Goal: Task Accomplishment & Management: Complete application form

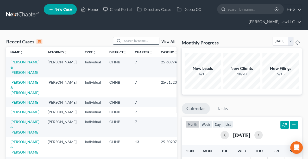
click at [137, 41] on input "search" at bounding box center [141, 41] width 36 height 8
type input "turpin"
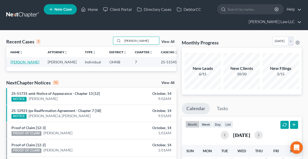
click at [17, 62] on link "[PERSON_NAME]" at bounding box center [24, 62] width 29 height 4
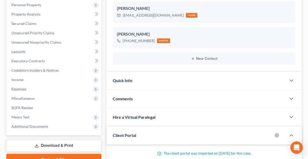
scroll to position [101, 0]
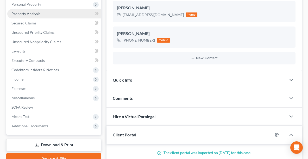
click at [40, 12] on link "Property Analysis" at bounding box center [54, 13] width 94 height 9
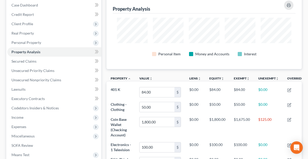
scroll to position [63, 0]
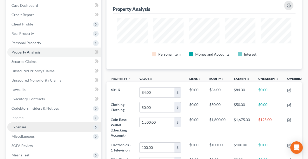
click at [18, 129] on span "Expenses" at bounding box center [54, 127] width 94 height 9
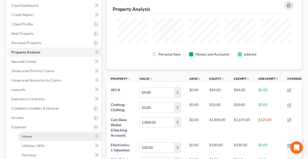
click at [26, 136] on span "Home" at bounding box center [27, 136] width 10 height 4
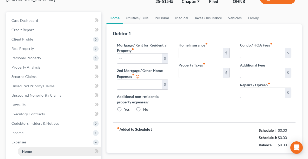
type input "450.00"
type input "0.00"
radio input "true"
type input "0.00"
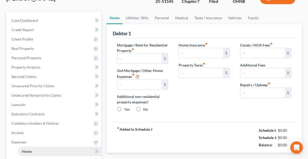
type input "0.00"
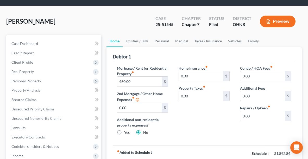
scroll to position [20, 0]
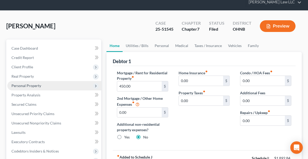
click at [18, 86] on span "Personal Property" at bounding box center [26, 85] width 30 height 4
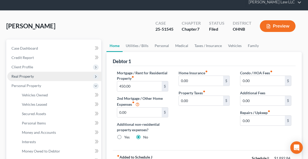
click at [24, 76] on span "Real Property" at bounding box center [22, 76] width 22 height 4
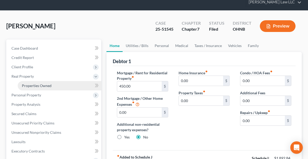
click at [36, 86] on span "Properties Owned" at bounding box center [37, 85] width 30 height 4
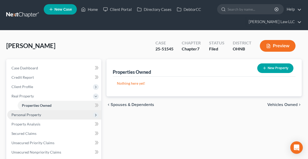
click at [30, 116] on span "Personal Property" at bounding box center [26, 115] width 30 height 4
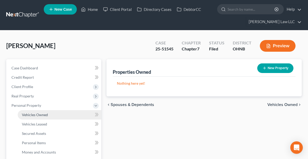
click at [31, 115] on span "Vehicles Owned" at bounding box center [35, 115] width 26 height 4
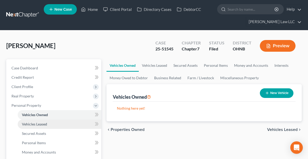
click at [27, 124] on span "Vehicles Leased" at bounding box center [34, 124] width 25 height 4
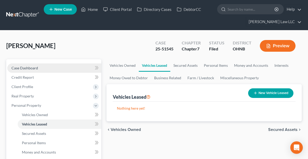
click at [28, 66] on span "Case Dashboard" at bounding box center [24, 68] width 27 height 4
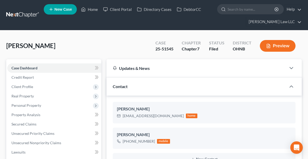
scroll to position [71, 0]
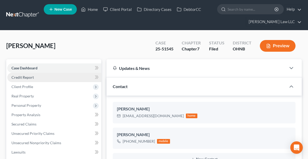
click at [28, 79] on span "Credit Report" at bounding box center [22, 77] width 22 height 4
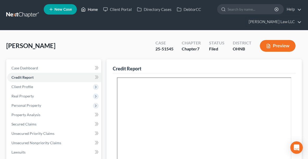
click at [97, 9] on link "Home" at bounding box center [89, 9] width 22 height 9
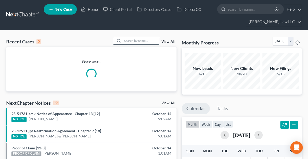
click at [140, 42] on input "search" at bounding box center [141, 41] width 36 height 8
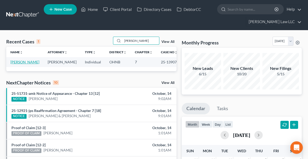
type input "shrader"
click at [18, 60] on link "[PERSON_NAME]" at bounding box center [24, 62] width 29 height 4
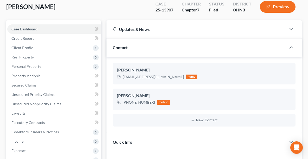
scroll to position [44, 0]
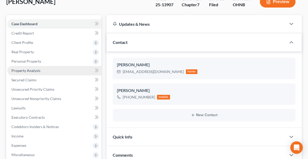
click at [32, 68] on span "Property Analysis" at bounding box center [25, 70] width 29 height 4
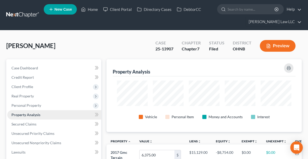
scroll to position [73, 195]
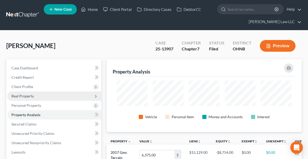
click at [27, 96] on span "Real Property" at bounding box center [22, 96] width 22 height 4
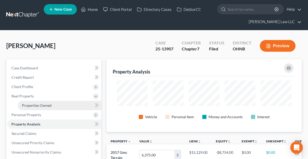
click at [35, 104] on span "Properties Owned" at bounding box center [37, 105] width 30 height 4
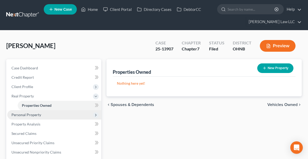
click at [35, 113] on span "Personal Property" at bounding box center [26, 115] width 30 height 4
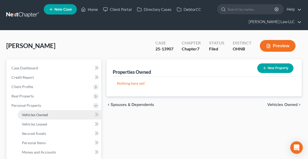
click at [35, 113] on span "Vehicles Owned" at bounding box center [35, 115] width 26 height 4
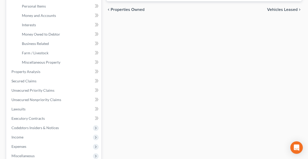
scroll to position [144, 0]
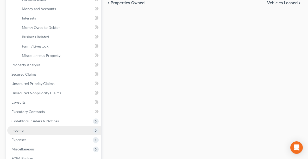
click at [28, 133] on span "Income" at bounding box center [54, 130] width 94 height 9
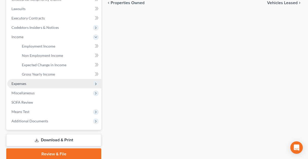
click at [11, 81] on span "Expenses" at bounding box center [18, 83] width 15 height 4
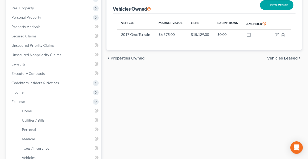
scroll to position [89, 0]
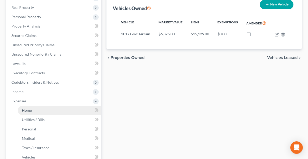
click at [31, 111] on link "Home" at bounding box center [59, 110] width 83 height 9
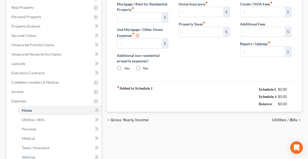
type input "750.00"
type input "0.00"
radio input "true"
type input "0.00"
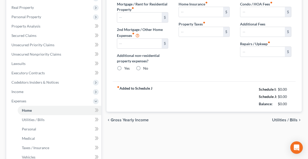
type input "0.00"
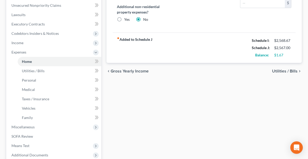
scroll to position [137, 0]
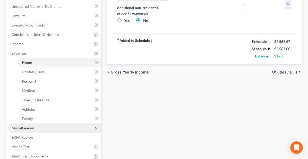
click at [47, 124] on span "Miscellaneous" at bounding box center [54, 128] width 94 height 9
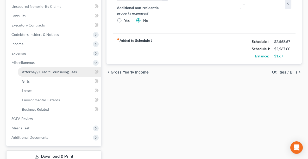
click at [61, 67] on link "Attorney / Credit Counseling Fees" at bounding box center [59, 71] width 83 height 9
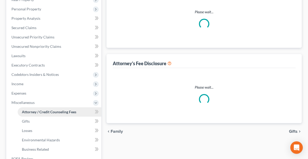
select select "0"
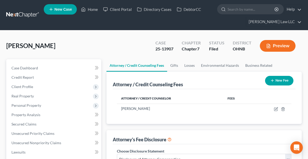
click at [285, 44] on button "Preview" at bounding box center [278, 46] width 36 height 12
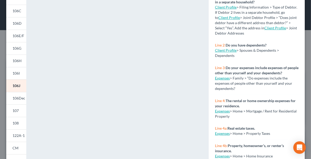
scroll to position [134, 0]
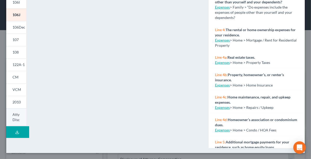
click at [21, 113] on link "Atty Disc" at bounding box center [16, 117] width 20 height 18
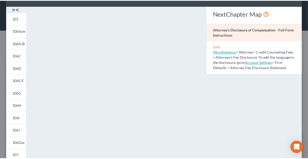
scroll to position [7, 0]
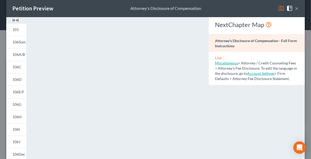
click at [295, 9] on button "×" at bounding box center [297, 8] width 4 height 6
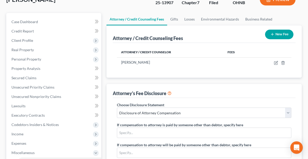
scroll to position [0, 0]
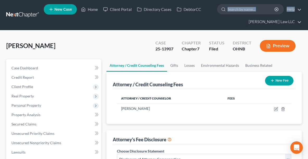
drag, startPoint x: 294, startPoint y: 15, endPoint x: 205, endPoint y: -17, distance: 94.6
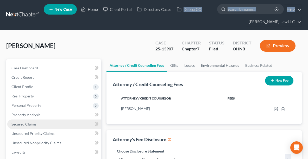
click at [13, 123] on span "Secured Claims" at bounding box center [23, 124] width 25 height 4
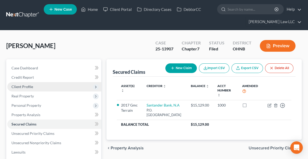
click at [28, 82] on span "Client Profile" at bounding box center [54, 86] width 94 height 9
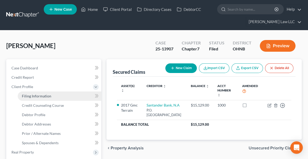
click at [40, 97] on span "Filing Information" at bounding box center [36, 96] width 29 height 4
select select "1"
select select "0"
select select "36"
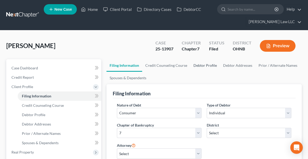
click at [205, 63] on link "Debtor Profile" at bounding box center [205, 65] width 30 height 12
select select "0"
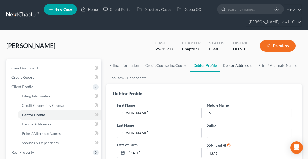
click at [242, 64] on link "Debtor Addresses" at bounding box center [237, 65] width 35 height 12
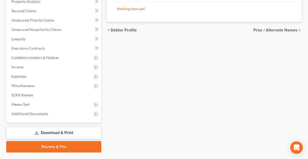
scroll to position [176, 0]
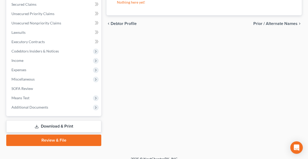
click at [27, 118] on div "Case Dashboard Payments Invoices Payments Payments Credit Report Client Profile" at bounding box center [54, 14] width 100 height 263
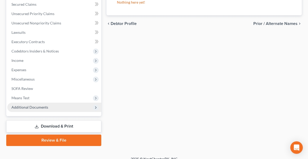
click at [25, 106] on span "Additional Documents" at bounding box center [29, 107] width 37 height 4
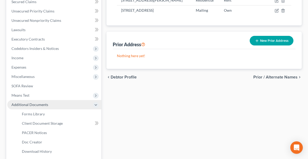
scroll to position [120, 0]
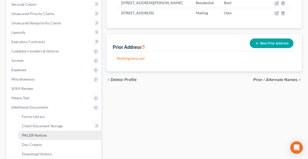
click at [46, 133] on link "PACER Notices" at bounding box center [59, 135] width 83 height 9
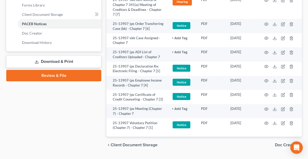
scroll to position [244, 0]
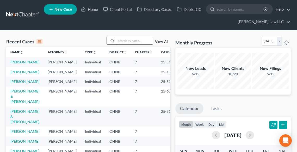
click at [119, 41] on input "search" at bounding box center [134, 41] width 36 height 8
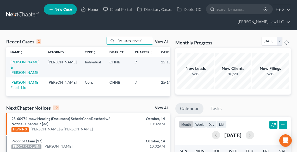
type input "[PERSON_NAME]"
click at [16, 67] on link "[PERSON_NAME] & [PERSON_NAME]" at bounding box center [24, 67] width 29 height 15
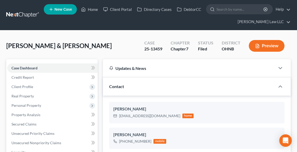
scroll to position [194, 0]
click at [94, 9] on link "Home" at bounding box center [89, 9] width 22 height 9
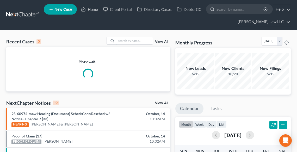
drag, startPoint x: 128, startPoint y: 42, endPoint x: 106, endPoint y: 35, distance: 22.9
click at [129, 42] on input "search" at bounding box center [134, 41] width 36 height 8
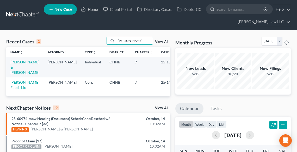
type input "[PERSON_NAME]"
drag, startPoint x: 167, startPoint y: 81, endPoint x: 147, endPoint y: 83, distance: 19.9
click at [157, 83] on td "25-14296" at bounding box center [169, 85] width 25 height 15
copy td "25-14296"
click at [92, 7] on link "Home" at bounding box center [89, 9] width 22 height 9
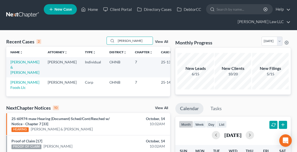
drag, startPoint x: 139, startPoint y: 41, endPoint x: 104, endPoint y: 43, distance: 35.4
click at [104, 43] on div "Recent Cases 2 [PERSON_NAME] View All" at bounding box center [88, 42] width 164 height 10
type input "[PERSON_NAME]"
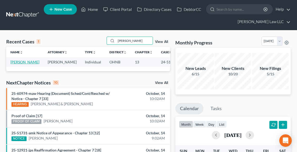
click at [12, 64] on link "[PERSON_NAME]" at bounding box center [24, 62] width 29 height 4
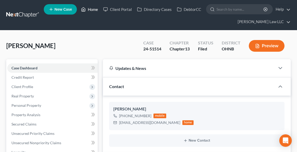
click at [87, 8] on link "Home" at bounding box center [89, 9] width 22 height 9
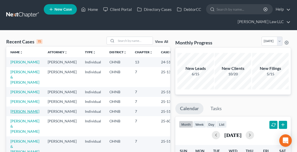
click at [17, 114] on link "[PERSON_NAME]" at bounding box center [24, 111] width 29 height 4
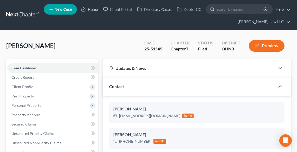
scroll to position [76, 0]
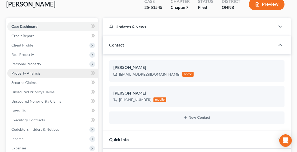
click at [24, 70] on link "Property Analysis" at bounding box center [52, 73] width 90 height 9
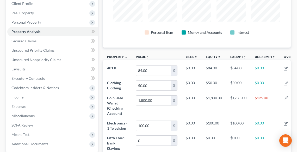
scroll to position [166, 0]
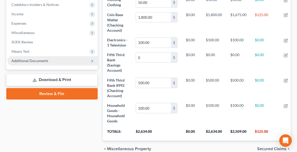
click at [49, 59] on span "Additional Documents" at bounding box center [52, 60] width 90 height 9
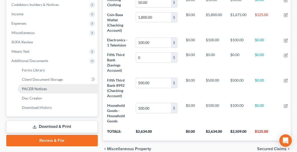
click at [52, 86] on link "PACER Notices" at bounding box center [58, 88] width 80 height 9
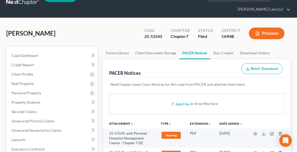
scroll to position [83, 0]
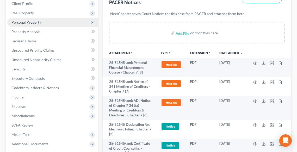
click at [24, 24] on span "Personal Property" at bounding box center [26, 22] width 30 height 4
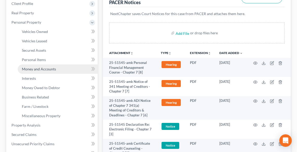
click at [36, 69] on span "Money and Accounts" at bounding box center [39, 69] width 34 height 4
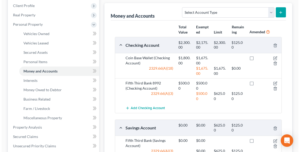
scroll to position [83, 0]
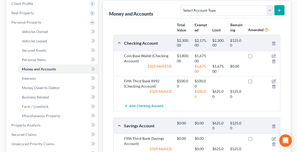
click at [276, 79] on div at bounding box center [271, 84] width 18 height 10
click at [272, 81] on icon "button" at bounding box center [273, 81] width 3 height 3
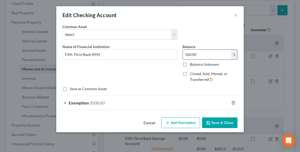
click at [204, 54] on input "500.00" at bounding box center [207, 55] width 48 height 10
type input "692.69"
click at [234, 102] on icon "button" at bounding box center [233, 103] width 4 height 4
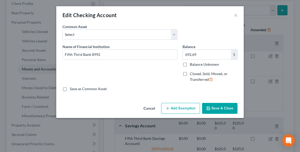
click at [183, 107] on button "Add Exemption" at bounding box center [180, 108] width 39 height 11
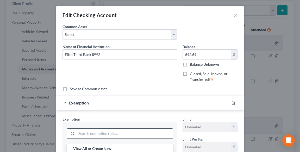
click at [133, 133] on input "search" at bounding box center [124, 134] width 96 height 10
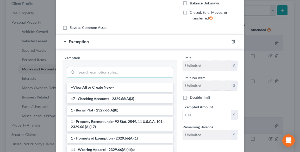
scroll to position [62, 0]
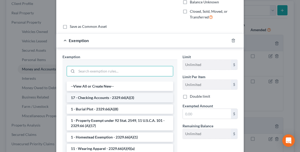
click at [97, 97] on li "17 - Checking Accounts - 2329.66(A)(3)" at bounding box center [120, 97] width 106 height 9
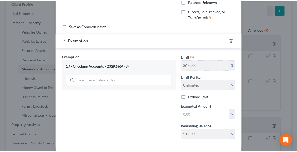
scroll to position [86, 0]
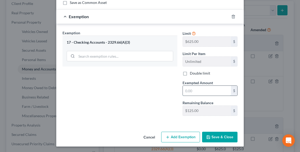
click at [196, 92] on input "text" at bounding box center [207, 91] width 48 height 10
click at [147, 136] on button "Cancel" at bounding box center [149, 137] width 20 height 10
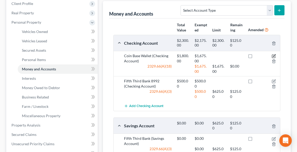
click at [274, 55] on icon "button" at bounding box center [273, 56] width 4 height 4
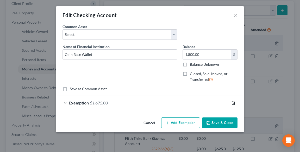
click at [234, 104] on icon "button" at bounding box center [233, 103] width 4 height 4
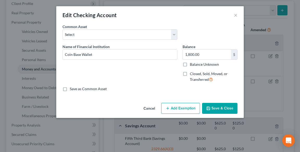
click at [227, 107] on button "Save & Close" at bounding box center [219, 108] width 35 height 11
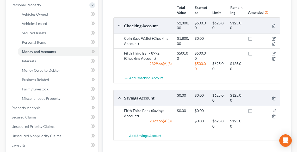
scroll to position [146, 0]
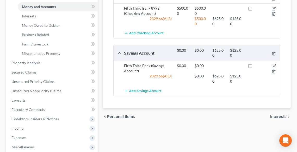
click at [274, 64] on icon "button" at bounding box center [273, 66] width 4 height 4
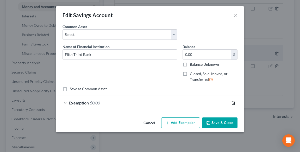
click at [231, 102] on icon "button" at bounding box center [233, 103] width 4 height 4
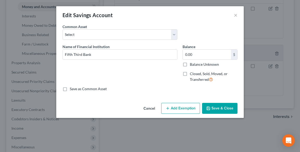
click at [227, 110] on button "Save & Close" at bounding box center [219, 108] width 35 height 11
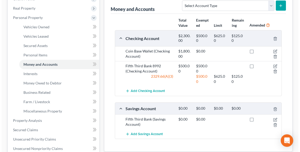
scroll to position [83, 0]
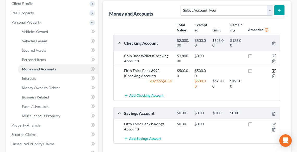
click at [274, 70] on icon "button" at bounding box center [273, 71] width 4 height 4
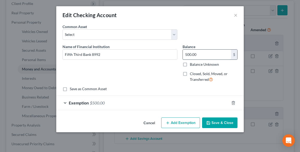
click at [220, 52] on input "500.00" at bounding box center [207, 55] width 48 height 10
type input "692.69"
click at [231, 102] on polyline "button" at bounding box center [232, 102] width 3 height 0
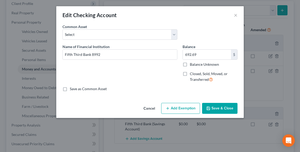
click at [169, 109] on icon "button" at bounding box center [167, 108] width 4 height 4
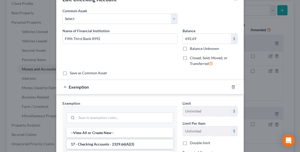
scroll to position [42, 0]
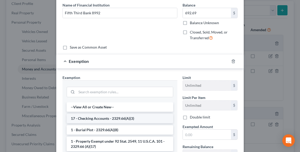
click at [124, 120] on li "17 - Checking Accounts - 2329.66(A)(3)" at bounding box center [120, 118] width 106 height 9
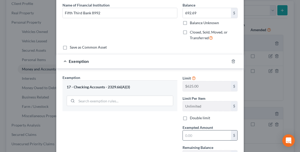
click at [211, 138] on input "text" at bounding box center [207, 136] width 48 height 10
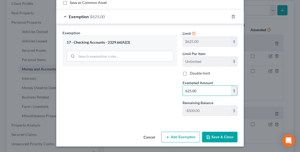
scroll to position [86, 0]
type input "625.00"
click at [221, 136] on button "Save & Close" at bounding box center [219, 137] width 35 height 11
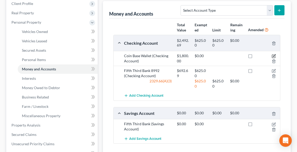
click at [273, 54] on icon "button" at bounding box center [273, 56] width 4 height 4
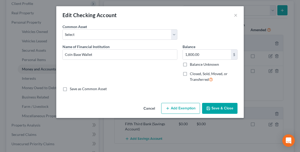
click at [180, 110] on button "Add Exemption" at bounding box center [180, 108] width 39 height 11
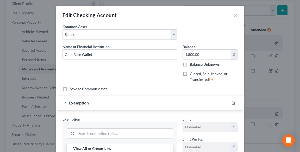
scroll to position [62, 0]
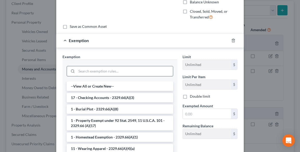
click at [102, 68] on input "search" at bounding box center [124, 71] width 96 height 10
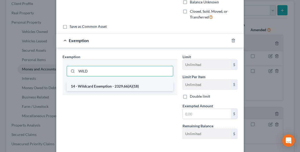
type input "WILD"
click at [118, 84] on li "14 - Wildcard Exemption - 2329.66(A)(18)" at bounding box center [120, 86] width 106 height 9
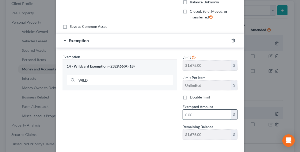
click at [210, 115] on input "text" at bounding box center [207, 115] width 48 height 10
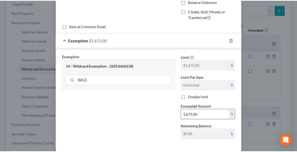
scroll to position [86, 0]
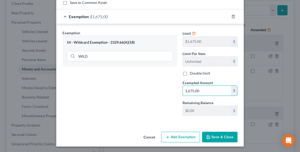
type input "1,675.00"
click at [224, 139] on button "Save & Close" at bounding box center [219, 137] width 35 height 11
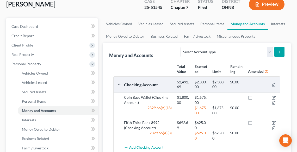
scroll to position [166, 0]
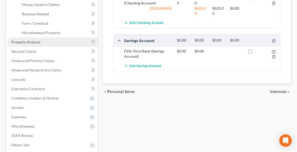
click at [27, 37] on link "Property Analysis" at bounding box center [52, 41] width 90 height 9
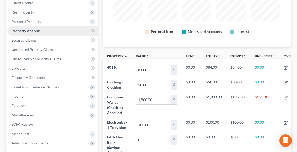
scroll to position [52, 0]
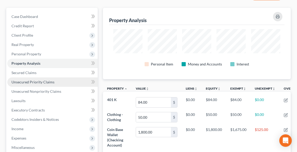
click at [37, 82] on span "Unsecured Priority Claims" at bounding box center [32, 82] width 43 height 4
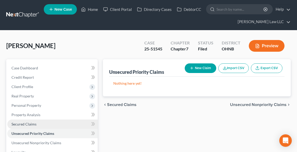
click at [31, 126] on link "Secured Claims" at bounding box center [52, 124] width 90 height 9
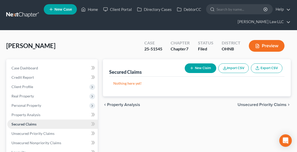
scroll to position [21, 0]
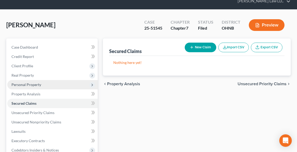
click at [24, 83] on span "Personal Property" at bounding box center [26, 84] width 30 height 4
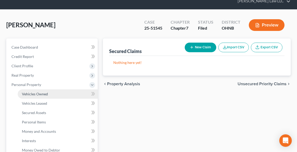
click at [31, 95] on span "Vehicles Owned" at bounding box center [35, 94] width 26 height 4
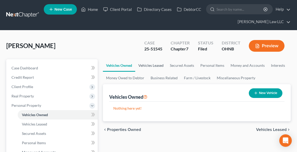
click at [151, 66] on link "Vehicles Leased" at bounding box center [150, 65] width 31 height 12
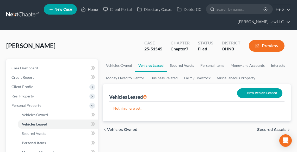
click at [177, 65] on link "Secured Assets" at bounding box center [181, 65] width 30 height 12
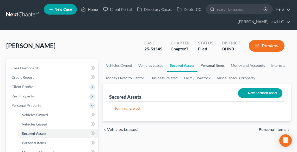
click at [215, 67] on link "Personal Items" at bounding box center [212, 65] width 30 height 12
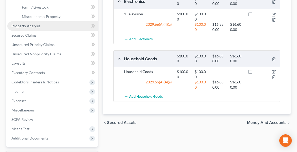
scroll to position [187, 0]
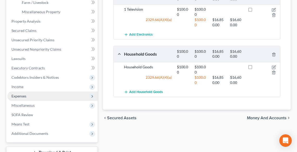
click at [15, 94] on span "Expenses" at bounding box center [18, 96] width 15 height 4
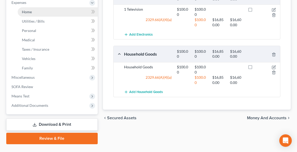
click at [28, 12] on span "Home" at bounding box center [27, 12] width 10 height 4
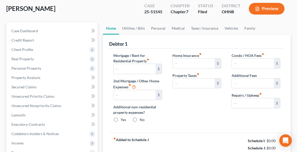
type input "450.00"
type input "0.00"
radio input "true"
type input "0.00"
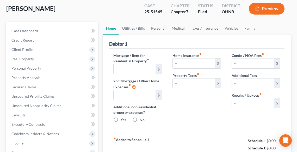
type input "0.00"
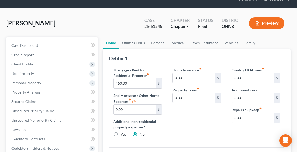
scroll to position [62, 0]
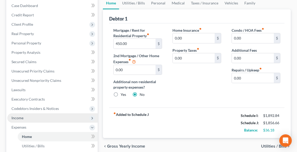
click at [31, 118] on span "Income" at bounding box center [52, 117] width 90 height 9
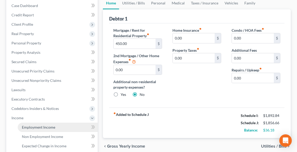
click at [38, 127] on span "Employment Income" at bounding box center [38, 127] width 33 height 4
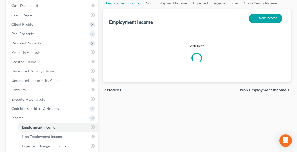
scroll to position [15, 0]
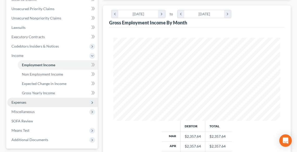
click at [16, 102] on span "Expenses" at bounding box center [18, 102] width 15 height 4
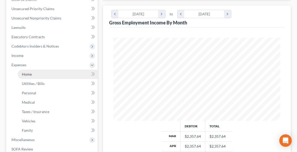
click at [29, 75] on span "Home" at bounding box center [27, 74] width 10 height 4
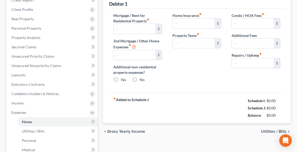
type input "450.00"
type input "0.00"
radio input "true"
type input "0.00"
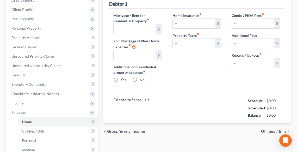
type input "0.00"
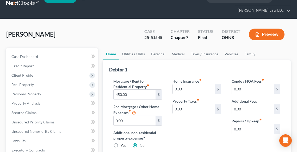
scroll to position [1, 0]
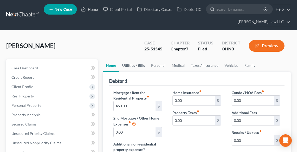
click at [130, 63] on link "Utilities / Bills" at bounding box center [133, 65] width 29 height 12
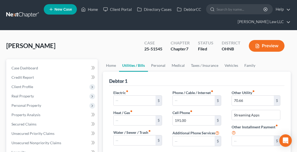
scroll to position [42, 0]
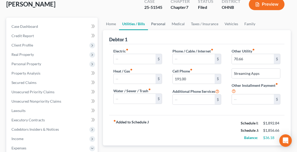
click at [157, 26] on link "Personal" at bounding box center [158, 24] width 21 height 12
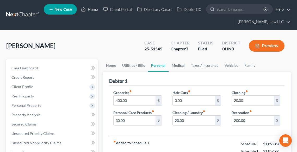
click at [179, 64] on link "Medical" at bounding box center [177, 65] width 19 height 12
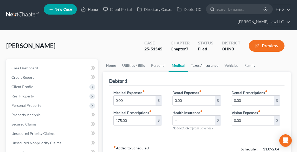
click at [199, 67] on link "Taxes / Insurance" at bounding box center [205, 65] width 34 height 12
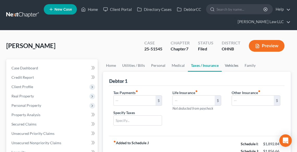
click at [231, 66] on link "Vehicles" at bounding box center [231, 65] width 20 height 12
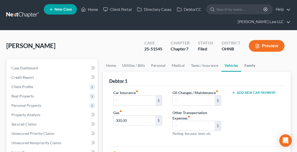
click at [246, 65] on link "Family" at bounding box center [249, 65] width 17 height 12
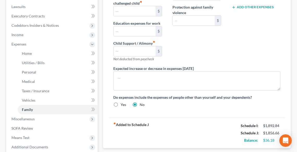
scroll to position [199, 0]
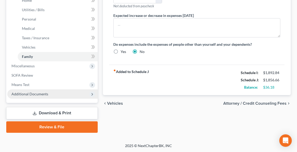
click at [55, 94] on span "Additional Documents" at bounding box center [52, 93] width 90 height 9
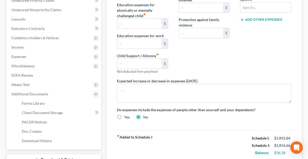
scroll to position [145, 0]
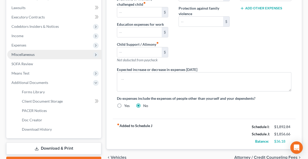
click at [35, 54] on span "Miscellaneous" at bounding box center [54, 54] width 94 height 9
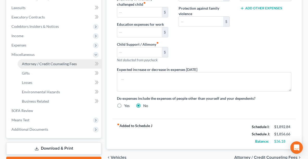
click at [38, 63] on span "Attorney / Credit Counseling Fees" at bounding box center [49, 64] width 55 height 4
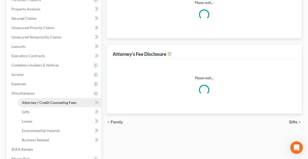
select select "0"
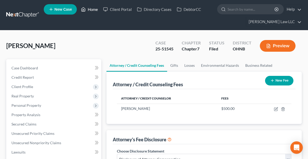
click at [90, 10] on link "Home" at bounding box center [89, 9] width 22 height 9
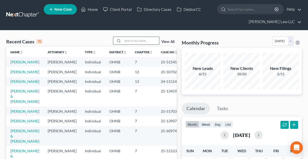
click at [127, 42] on input "search" at bounding box center [141, 41] width 36 height 8
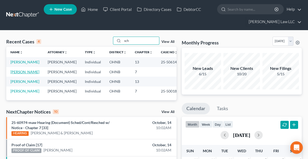
type input "sch"
click at [20, 74] on link "[PERSON_NAME]" at bounding box center [24, 72] width 29 height 4
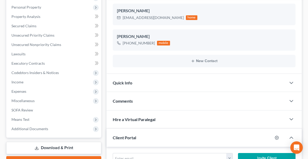
scroll to position [100, 0]
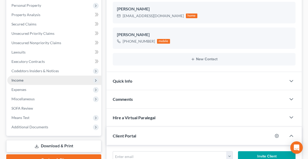
click at [18, 76] on span "Income" at bounding box center [54, 80] width 94 height 9
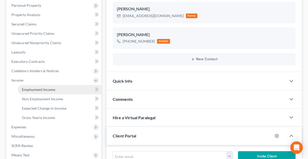
click at [30, 87] on link "Employment Income" at bounding box center [59, 89] width 83 height 9
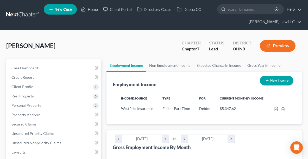
scroll to position [87, 184]
click at [179, 63] on link "Non Employment Income" at bounding box center [169, 65] width 47 height 12
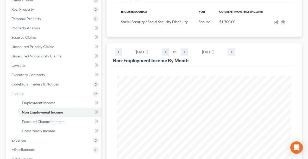
scroll to position [161, 0]
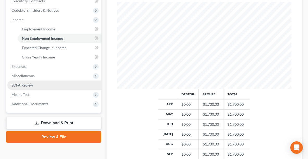
click at [32, 85] on span "SOFA Review" at bounding box center [22, 85] width 22 height 4
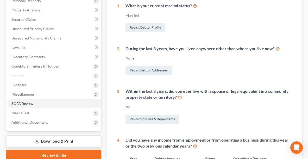
scroll to position [82, 0]
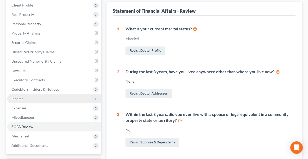
click at [20, 99] on span "Income" at bounding box center [17, 98] width 12 height 4
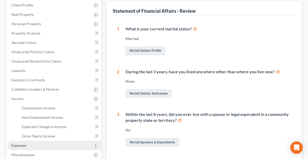
click at [18, 146] on span "Expenses" at bounding box center [18, 145] width 15 height 4
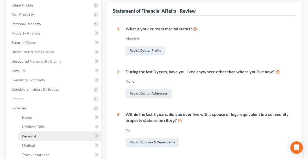
click at [26, 134] on span "Personal" at bounding box center [29, 136] width 14 height 4
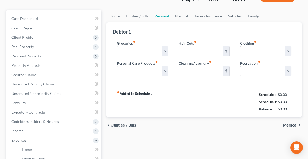
type input "175.00"
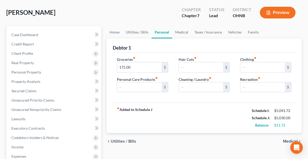
scroll to position [35, 0]
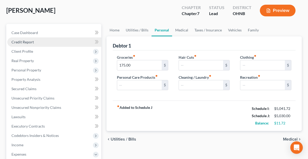
click at [34, 39] on link "Credit Report" at bounding box center [54, 41] width 94 height 9
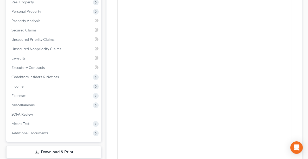
scroll to position [99, 0]
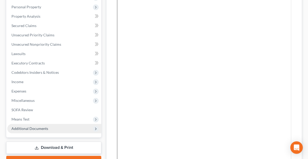
click at [30, 130] on span "Additional Documents" at bounding box center [54, 128] width 94 height 9
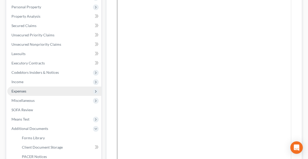
click at [16, 89] on span "Expenses" at bounding box center [18, 91] width 15 height 4
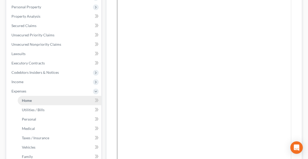
click at [27, 100] on span "Home" at bounding box center [27, 100] width 10 height 4
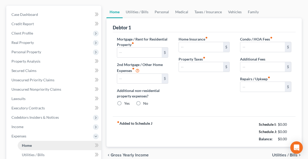
type input "2,500.00"
radio input "true"
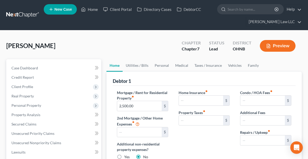
click at [278, 46] on button "Preview" at bounding box center [278, 46] width 36 height 12
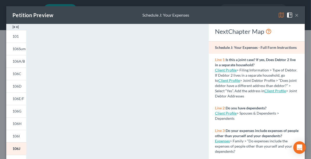
click at [295, 16] on button "×" at bounding box center [297, 15] width 4 height 6
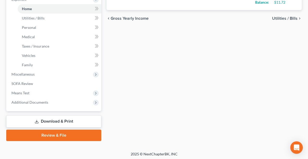
scroll to position [191, 0]
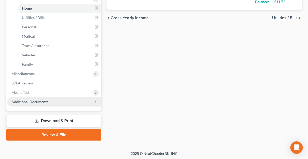
click at [25, 104] on span "Additional Documents" at bounding box center [54, 101] width 94 height 9
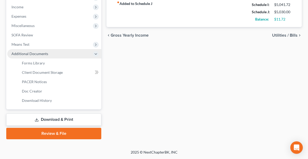
scroll to position [172, 0]
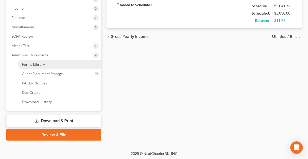
click at [25, 66] on link "Forms Library" at bounding box center [59, 64] width 83 height 9
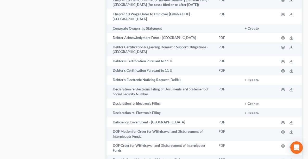
scroll to position [350, 0]
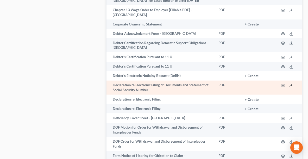
click at [290, 83] on icon at bounding box center [291, 85] width 4 height 4
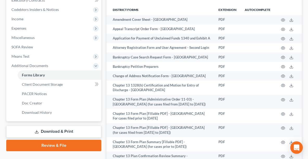
scroll to position [160, 0]
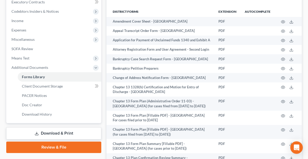
click at [80, 131] on link "Download & Print" at bounding box center [53, 133] width 95 height 12
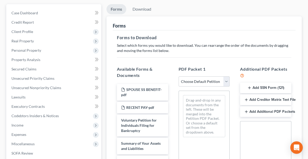
scroll to position [58, 0]
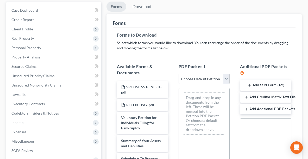
click at [276, 83] on button "Add SSN Form (121)" at bounding box center [265, 85] width 51 height 11
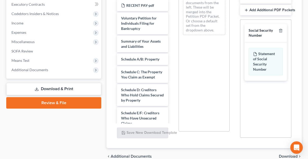
scroll to position [182, 0]
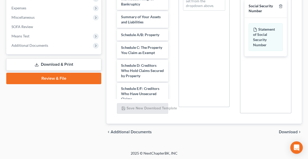
click at [287, 132] on span "Download" at bounding box center [288, 132] width 19 height 4
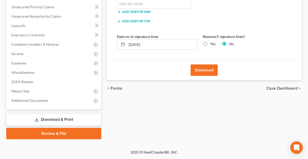
scroll to position [126, 0]
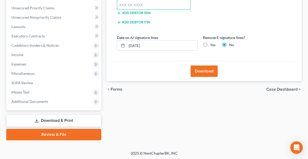
click at [179, 5] on input "text" at bounding box center [154, 5] width 74 height 10
paste input "299-72-0260"
type input "299-72-0260"
click at [209, 44] on div "Yes" at bounding box center [209, 44] width 13 height 5
click at [210, 44] on label "Yes" at bounding box center [212, 44] width 5 height 5
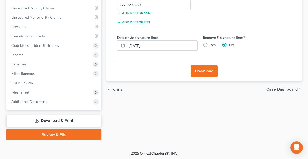
click at [212, 44] on input "Yes" at bounding box center [213, 43] width 3 height 3
radio input "true"
radio input "false"
click at [203, 69] on button "Download" at bounding box center [203, 71] width 27 height 11
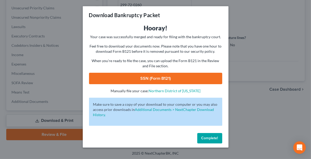
click at [180, 79] on link "SSN (Form B121)" at bounding box center [155, 78] width 133 height 11
click at [217, 139] on span "Complete!" at bounding box center [209, 138] width 17 height 4
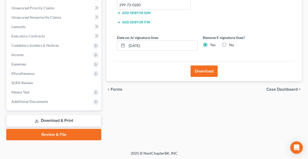
scroll to position [0, 0]
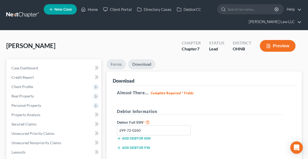
click at [117, 65] on link "Forms" at bounding box center [116, 64] width 20 height 10
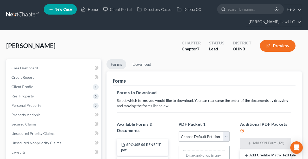
click at [221, 138] on select "Choose Default Petition PDF Packet Complete Bankruptcy Petition (all forms and …" at bounding box center [203, 137] width 51 height 10
select select "0"
click at [178, 132] on select "Choose Default Petition PDF Packet Complete Bankruptcy Petition (all forms and …" at bounding box center [203, 137] width 51 height 10
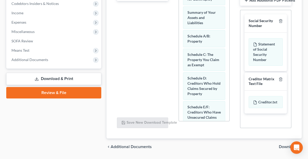
scroll to position [182, 0]
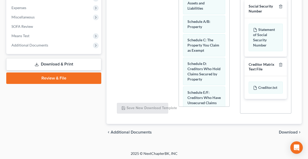
click at [284, 128] on div "chevron_left Additional Documents Download chevron_right" at bounding box center [203, 132] width 195 height 17
click at [284, 133] on span "Download" at bounding box center [288, 132] width 19 height 4
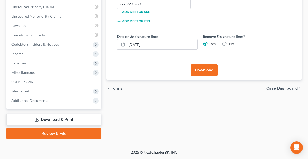
scroll to position [126, 0]
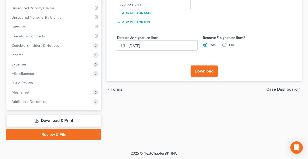
click at [229, 44] on label "No" at bounding box center [231, 44] width 5 height 5
click at [231, 44] on input "No" at bounding box center [232, 43] width 3 height 3
radio input "true"
radio input "false"
click at [201, 70] on button "Download" at bounding box center [203, 71] width 27 height 11
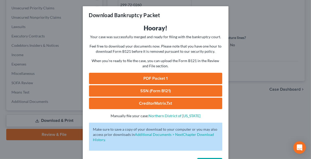
click at [182, 75] on link "PDF Packet 1" at bounding box center [155, 78] width 133 height 11
click at [255, 57] on div "Download Bankruptcy Packet Hooray! Your case was successfully merged and ready …" at bounding box center [155, 79] width 311 height 159
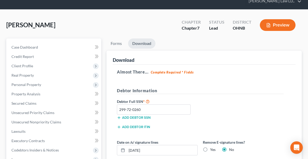
scroll to position [0, 0]
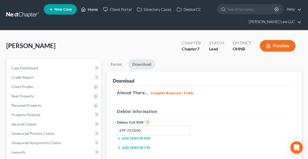
click at [92, 6] on link "Home" at bounding box center [89, 9] width 22 height 9
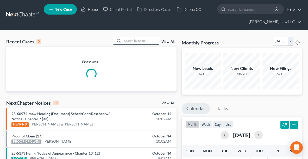
click at [148, 41] on input "search" at bounding box center [141, 41] width 36 height 8
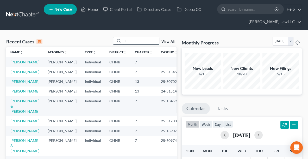
drag, startPoint x: 148, startPoint y: 41, endPoint x: 151, endPoint y: 38, distance: 3.9
click at [151, 38] on input "T" at bounding box center [141, 41] width 36 height 8
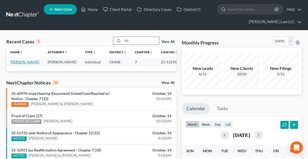
type input "TU"
click at [25, 63] on link "[PERSON_NAME]" at bounding box center [24, 62] width 29 height 4
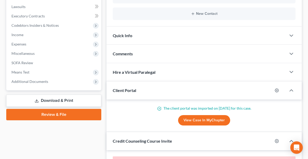
scroll to position [146, 0]
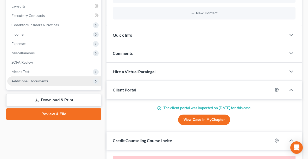
click at [24, 81] on span "Additional Documents" at bounding box center [29, 81] width 37 height 4
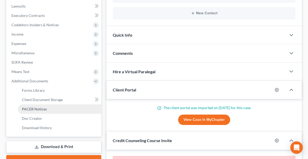
click at [32, 111] on link "PACER Notices" at bounding box center [59, 109] width 83 height 9
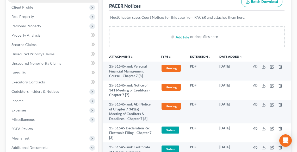
scroll to position [83, 0]
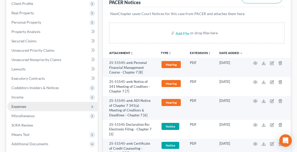
click at [30, 107] on span "Expenses" at bounding box center [52, 106] width 90 height 9
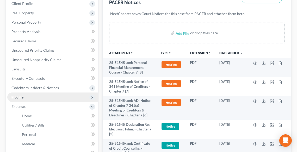
click at [28, 98] on span "Income" at bounding box center [52, 97] width 90 height 9
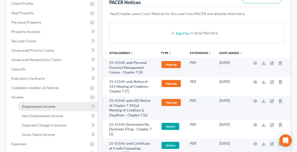
click at [34, 106] on span "Employment Income" at bounding box center [38, 106] width 33 height 4
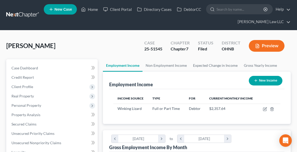
scroll to position [83, 177]
click at [90, 9] on link "Home" at bounding box center [89, 9] width 22 height 9
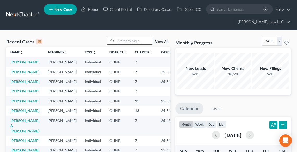
click at [117, 40] on input "search" at bounding box center [134, 41] width 36 height 8
type input "[PERSON_NAME]"
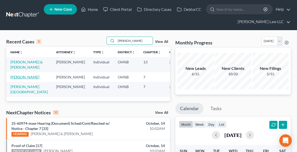
click at [21, 79] on link "[PERSON_NAME]" at bounding box center [24, 77] width 29 height 4
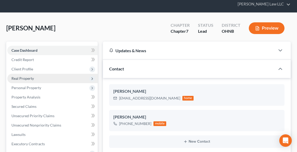
scroll to position [83, 0]
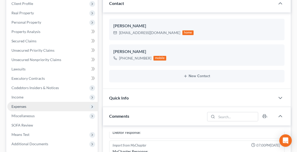
click at [30, 107] on span "Expenses" at bounding box center [52, 106] width 90 height 9
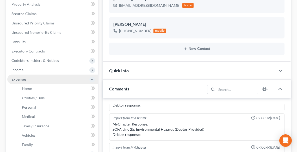
scroll to position [208, 0]
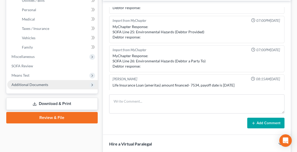
click at [30, 85] on span "Additional Documents" at bounding box center [29, 84] width 37 height 4
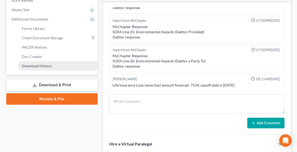
click at [42, 67] on span "Download History" at bounding box center [37, 66] width 30 height 4
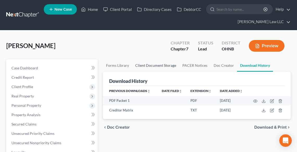
click at [161, 64] on link "Client Document Storage" at bounding box center [155, 65] width 47 height 12
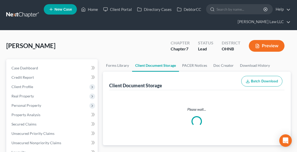
select select "5"
select select "20"
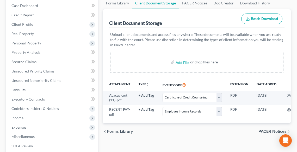
scroll to position [0, 19]
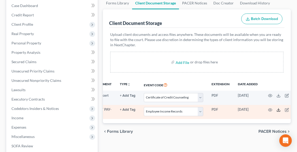
drag, startPoint x: 275, startPoint y: 110, endPoint x: 261, endPoint y: 111, distance: 14.1
click at [275, 110] on td at bounding box center [283, 112] width 44 height 14
click at [277, 109] on icon at bounding box center [278, 110] width 4 height 4
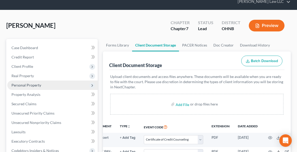
scroll to position [0, 0]
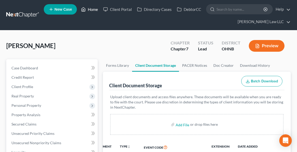
click at [93, 8] on link "Home" at bounding box center [89, 9] width 22 height 9
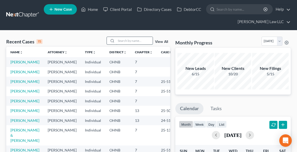
click at [131, 41] on input "search" at bounding box center [134, 41] width 36 height 8
type input "[PERSON_NAME]"
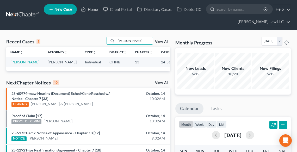
click at [15, 62] on link "[PERSON_NAME]" at bounding box center [24, 62] width 29 height 4
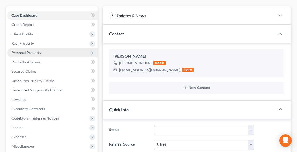
scroll to position [62, 0]
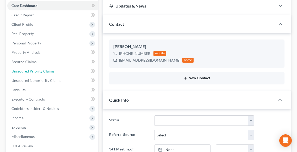
click at [27, 70] on span "Unsecured Priority Claims" at bounding box center [32, 71] width 43 height 4
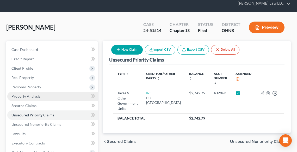
scroll to position [62, 0]
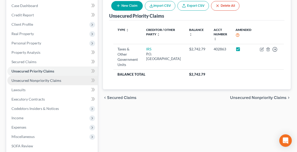
click at [21, 80] on span "Unsecured Nonpriority Claims" at bounding box center [36, 80] width 50 height 4
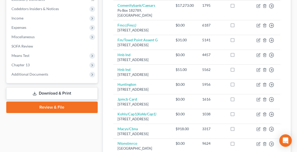
scroll to position [161, 0]
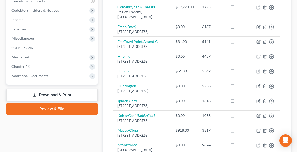
click at [73, 95] on link "Download & Print" at bounding box center [51, 95] width 91 height 12
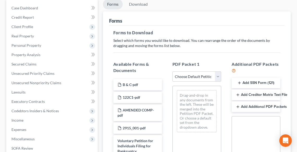
scroll to position [125, 0]
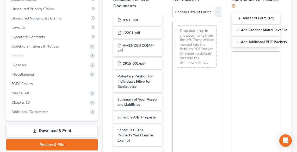
click at [191, 15] on select "Choose Default Petition PDF Packet Complete Bankruptcy Petition (all forms and …" at bounding box center [196, 12] width 49 height 10
select select "2"
click at [172, 7] on select "Choose Default Petition PDF Packet Complete Bankruptcy Petition (all forms and …" at bounding box center [196, 12] width 49 height 10
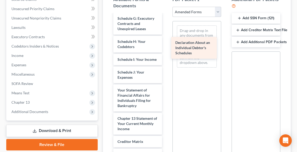
drag, startPoint x: 137, startPoint y: 102, endPoint x: 195, endPoint y: 44, distance: 82.2
click at [166, 44] on div "Declaration About an Individual Debtor's Schedules Voluntary Petition for Indiv…" at bounding box center [137, 50] width 57 height 322
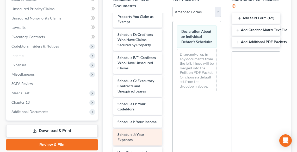
scroll to position [42, 0]
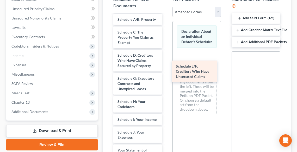
drag, startPoint x: 139, startPoint y: 89, endPoint x: 198, endPoint y: 72, distance: 60.7
click at [166, 72] on div "Schedule E/F: Creditors Who Have Unsecured Claims Voluntary Petition for Indivi…" at bounding box center [137, 122] width 57 height 299
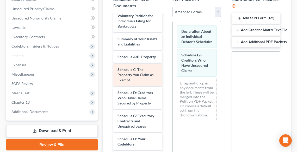
scroll to position [0, 0]
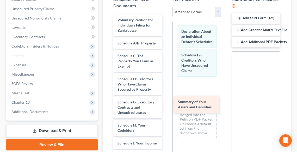
drag, startPoint x: 142, startPoint y: 47, endPoint x: 203, endPoint y: 106, distance: 84.4
click at [166, 106] on div "Summary of Your Assets and Liabilities Voluntary Petition for Individuals Filin…" at bounding box center [137, 154] width 57 height 281
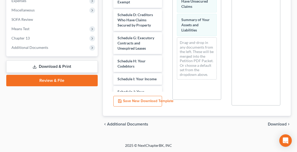
click at [280, 123] on span "Download" at bounding box center [276, 124] width 19 height 4
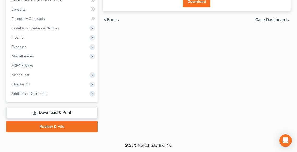
scroll to position [143, 0]
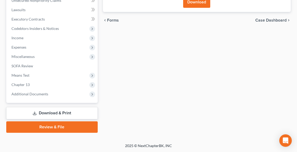
click at [194, 5] on button "Download" at bounding box center [196, 1] width 27 height 11
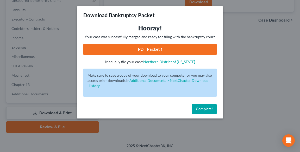
click at [162, 44] on link "PDF Packet 1" at bounding box center [149, 49] width 133 height 11
click at [205, 105] on button "Complete!" at bounding box center [203, 109] width 25 height 10
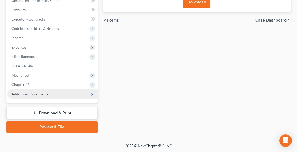
click at [54, 92] on span "Additional Documents" at bounding box center [52, 93] width 90 height 9
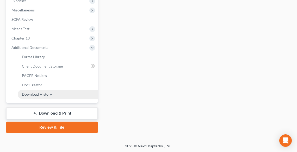
scroll to position [189, 0]
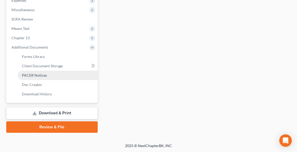
click at [49, 75] on link "PACER Notices" at bounding box center [58, 75] width 80 height 9
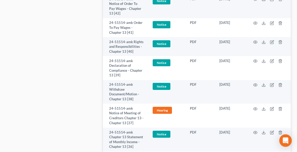
scroll to position [354, 0]
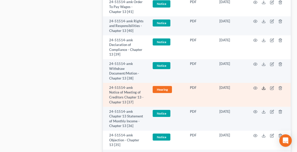
click at [264, 88] on icon at bounding box center [263, 88] width 4 height 4
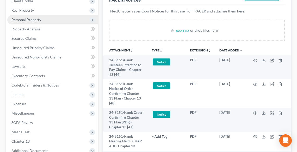
scroll to position [0, 0]
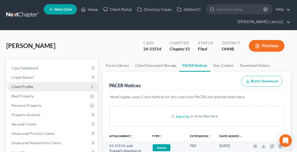
click at [25, 85] on span "Client Profile" at bounding box center [22, 87] width 22 height 4
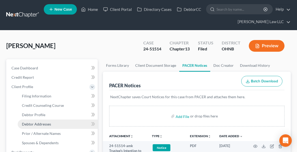
click at [46, 125] on span "Debtor Addresses" at bounding box center [36, 124] width 29 height 4
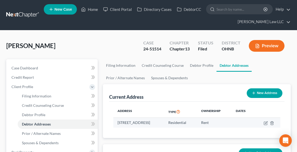
drag, startPoint x: 118, startPoint y: 123, endPoint x: 135, endPoint y: 128, distance: 18.2
click at [135, 128] on td "[STREET_ADDRESS]" at bounding box center [138, 123] width 51 height 10
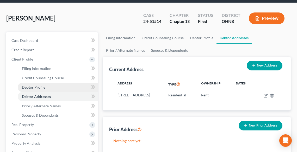
scroll to position [62, 0]
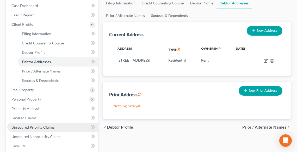
click at [33, 126] on span "Unsecured Priority Claims" at bounding box center [32, 127] width 43 height 4
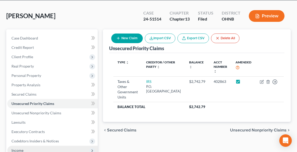
scroll to position [62, 0]
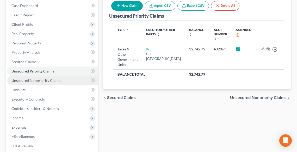
click at [27, 80] on span "Unsecured Nonpriority Claims" at bounding box center [36, 80] width 50 height 4
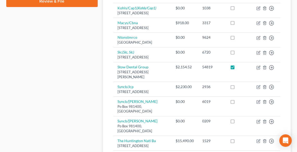
scroll to position [333, 0]
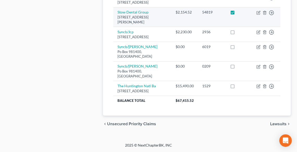
drag, startPoint x: 117, startPoint y: 57, endPoint x: 130, endPoint y: 68, distance: 16.7
click at [130, 27] on td "Stow Dental Group [STREET_ADDRESS][PERSON_NAME]" at bounding box center [142, 17] width 58 height 20
copy td "Stow Dental Group [STREET_ADDRESS][PERSON_NAME]"
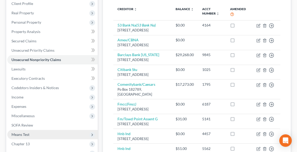
scroll to position [187, 0]
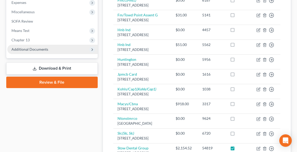
click at [30, 48] on span "Additional Documents" at bounding box center [29, 49] width 37 height 4
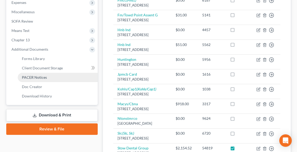
click at [43, 75] on span "PACER Notices" at bounding box center [34, 77] width 25 height 4
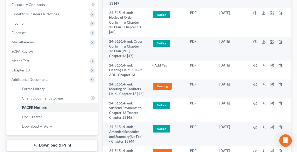
scroll to position [166, 0]
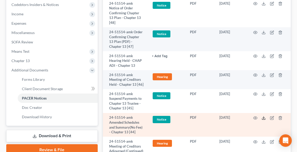
click at [263, 117] on line at bounding box center [263, 118] width 0 height 2
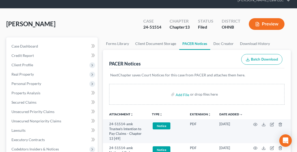
scroll to position [0, 0]
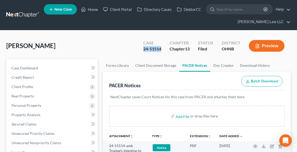
drag, startPoint x: 163, startPoint y: 50, endPoint x: 146, endPoint y: 49, distance: 17.2
click at [142, 49] on div "Case 24-51514" at bounding box center [152, 46] width 26 height 15
copy div "24-51514"
click at [87, 8] on link "Home" at bounding box center [89, 9] width 22 height 9
click at [89, 10] on link "Home" at bounding box center [89, 9] width 22 height 9
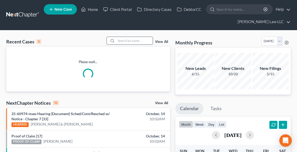
click at [124, 40] on input "search" at bounding box center [134, 41] width 36 height 8
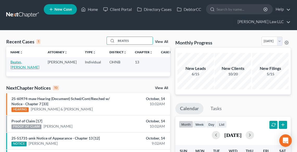
type input "BEATES"
click at [12, 64] on link "Beates, [PERSON_NAME]" at bounding box center [24, 65] width 29 height 10
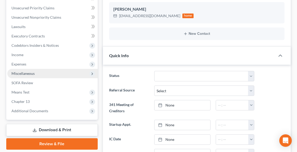
scroll to position [166, 0]
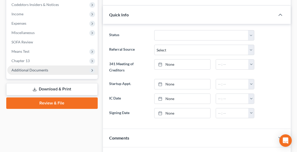
click at [27, 68] on span "Additional Documents" at bounding box center [29, 70] width 37 height 4
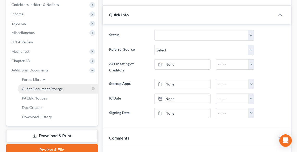
click at [33, 89] on span "Client Document Storage" at bounding box center [42, 89] width 41 height 4
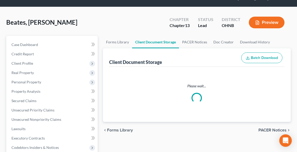
select select "20"
select select "11"
select select "5"
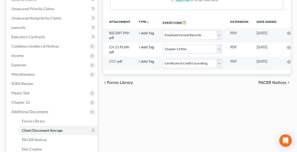
scroll to position [120, 0]
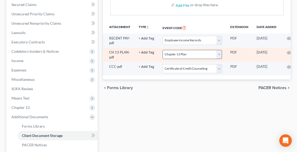
select select "20"
select select "11"
select select "5"
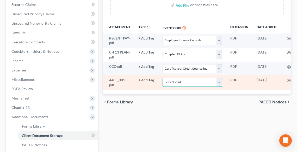
click at [199, 83] on select "Select Event 20 Largest Unsecured Creditors Amended List of Creditors (Fee) Ame…" at bounding box center [191, 82] width 59 height 9
select select "16"
click at [162, 78] on select "Select Event 20 Largest Unsecured Creditors Amended List of Creditors (Fee) Ame…" at bounding box center [191, 82] width 59 height 9
select select "20"
select select "11"
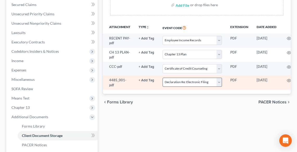
select select "5"
select select "16"
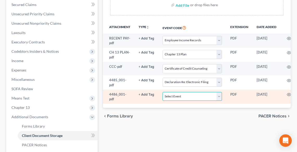
click at [191, 95] on select "Select Event 20 Largest Unsecured Creditors Amended List of Creditors (Fee) Ame…" at bounding box center [191, 96] width 59 height 9
select select "26"
click at [162, 92] on select "Select Event 20 Largest Unsecured Creditors Amended List of Creditors (Fee) Ame…" at bounding box center [191, 96] width 59 height 9
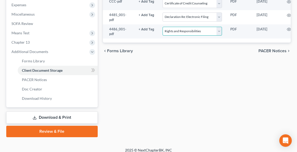
scroll to position [189, 0]
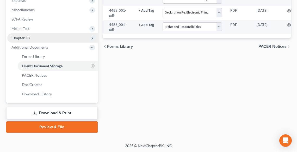
click at [19, 37] on span "Chapter 13" at bounding box center [20, 38] width 18 height 4
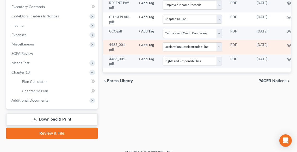
scroll to position [161, 0]
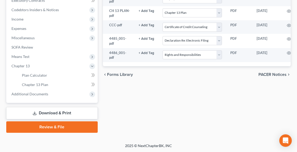
click at [70, 127] on link "Review & File" at bounding box center [51, 126] width 91 height 11
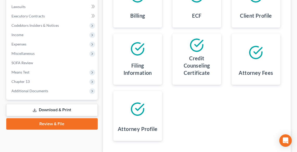
scroll to position [183, 0]
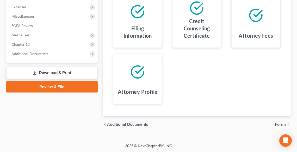
click at [280, 123] on span "Forms" at bounding box center [280, 125] width 12 height 4
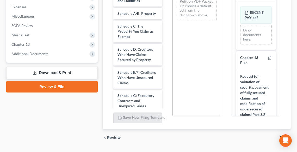
scroll to position [120, 0]
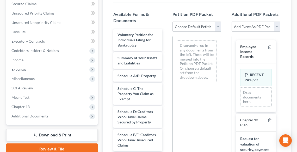
click at [192, 26] on select "Choose Default Petition PDF Packet Complete Bankruptcy Petition (all forms and …" at bounding box center [196, 27] width 49 height 10
select select "0"
click at [172, 22] on select "Choose Default Petition PDF Packet Complete Bankruptcy Petition (all forms and …" at bounding box center [196, 27] width 49 height 10
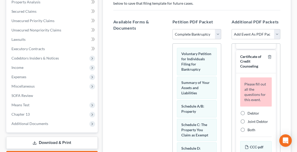
scroll to position [479, 0]
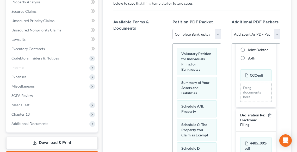
click at [247, 44] on div "Debtor" at bounding box center [255, 41] width 31 height 5
click at [247, 44] on label "Debtor" at bounding box center [253, 41] width 12 height 5
click at [249, 42] on input "Debtor" at bounding box center [250, 40] width 3 height 3
radio input "true"
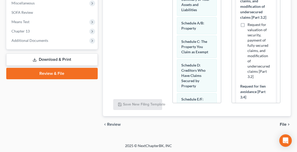
scroll to position [42, 0]
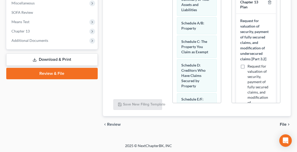
click at [247, 64] on label "Request for valuation of security, payment of fully secured claims, and modific…" at bounding box center [259, 92] width 24 height 57
click at [249, 64] on input "Request for valuation of security, payment of fully secured claims, and modific…" at bounding box center [250, 65] width 3 height 3
checkbox input "true"
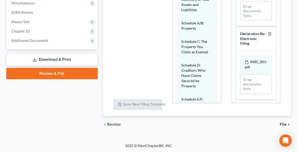
scroll to position [542, 0]
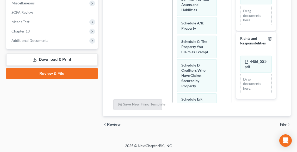
click at [284, 124] on span "File" at bounding box center [282, 125] width 7 height 4
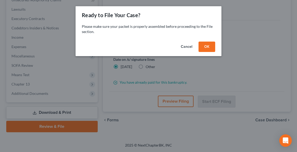
scroll to position [143, 0]
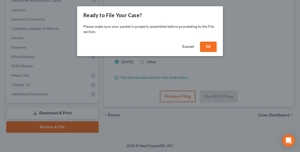
click at [207, 46] on button "OK" at bounding box center [208, 47] width 17 height 10
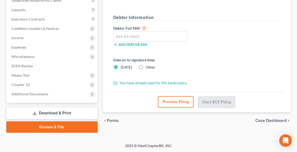
click at [145, 69] on label "Other" at bounding box center [150, 67] width 10 height 5
click at [147, 68] on input "Other" at bounding box center [148, 66] width 3 height 3
radio input "true"
radio input "false"
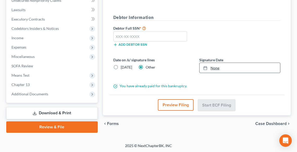
type input "[DATE]"
click at [217, 67] on link "None" at bounding box center [239, 68] width 80 height 10
click at [160, 36] on input "text" at bounding box center [150, 36] width 74 height 10
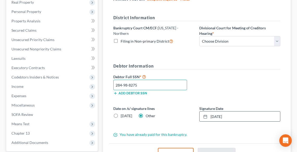
scroll to position [80, 0]
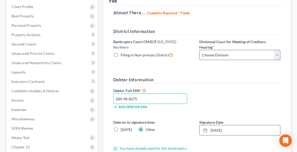
type input "284-98-8275"
click at [226, 54] on select "Choose Division Akron [GEOGRAPHIC_DATA] [GEOGRAPHIC_DATA] [GEOGRAPHIC_DATA] [GE…" at bounding box center [239, 55] width 81 height 10
select select "0"
click at [199, 50] on select "Choose Division Akron [GEOGRAPHIC_DATA] [GEOGRAPHIC_DATA] [GEOGRAPHIC_DATA] [GE…" at bounding box center [239, 55] width 81 height 10
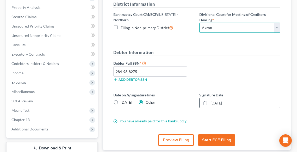
scroll to position [143, 0]
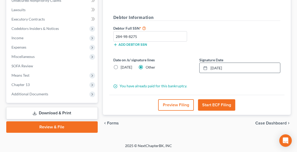
click at [217, 102] on button "Start ECF Filing" at bounding box center [216, 104] width 37 height 11
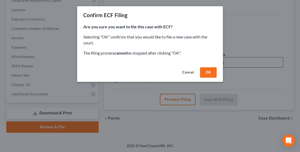
click at [209, 73] on button "OK" at bounding box center [208, 72] width 17 height 10
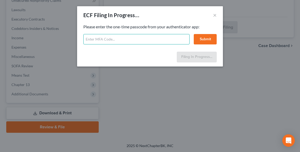
click at [158, 39] on input "text" at bounding box center [136, 39] width 106 height 10
type input "689173"
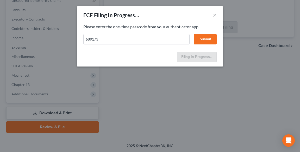
click at [207, 37] on button "Submit" at bounding box center [205, 39] width 23 height 10
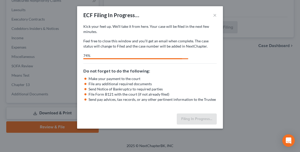
select select "0"
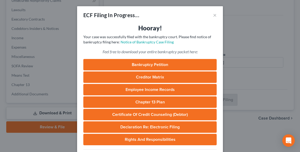
click at [215, 16] on div "ECF Filing In Progress... ×" at bounding box center [150, 15] width 146 height 18
click at [214, 16] on button "×" at bounding box center [215, 15] width 4 height 6
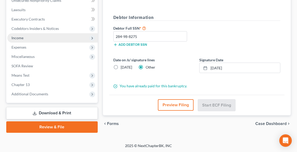
click at [16, 38] on span "Income" at bounding box center [17, 38] width 12 height 4
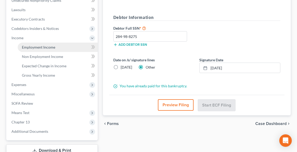
click at [25, 45] on span "Employment Income" at bounding box center [38, 47] width 33 height 4
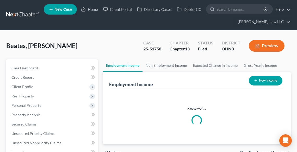
drag, startPoint x: 163, startPoint y: 63, endPoint x: 155, endPoint y: 48, distance: 17.1
click at [163, 63] on link "Non Employment Income" at bounding box center [165, 65] width 47 height 12
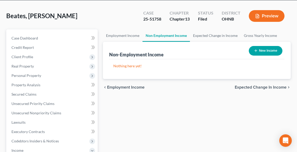
scroll to position [21, 0]
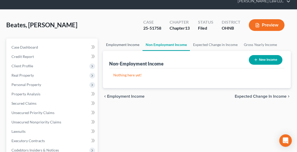
click at [122, 42] on link "Employment Income" at bounding box center [123, 44] width 40 height 12
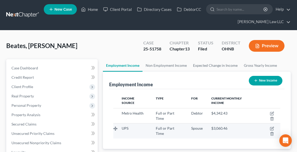
scroll to position [83, 177]
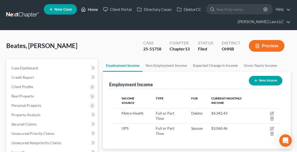
click at [88, 8] on link "Home" at bounding box center [89, 9] width 22 height 9
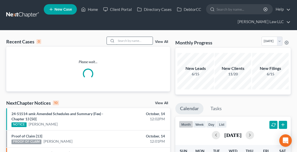
click at [130, 39] on input "search" at bounding box center [134, 41] width 36 height 8
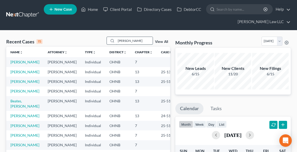
type input "[PERSON_NAME]"
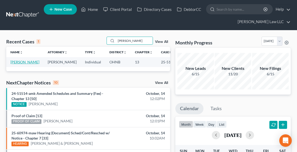
click at [18, 64] on link "[PERSON_NAME]" at bounding box center [24, 62] width 29 height 4
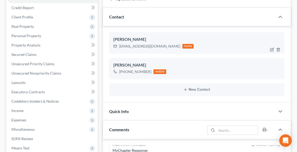
scroll to position [201, 0]
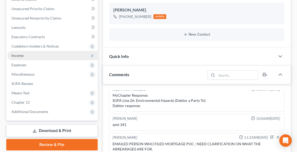
click at [16, 56] on span "Income" at bounding box center [17, 55] width 12 height 4
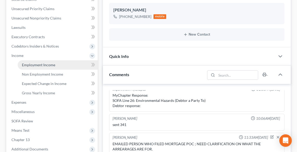
click at [39, 66] on span "Employment Income" at bounding box center [38, 65] width 33 height 4
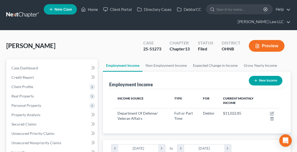
scroll to position [83, 177]
click at [162, 62] on link "Non Employment Income" at bounding box center [165, 65] width 47 height 12
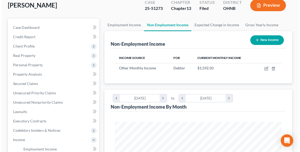
scroll to position [42, 0]
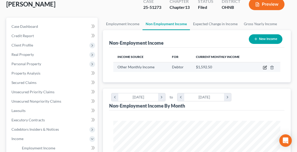
click at [263, 66] on icon "button" at bounding box center [264, 68] width 4 height 4
select select "13"
select select "2"
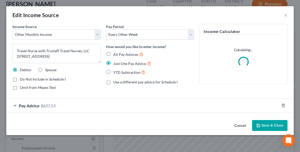
scroll to position [84, 179]
click at [158, 38] on select "Select Monthly Twice Monthly Every Other Week Weekly" at bounding box center [150, 34] width 88 height 10
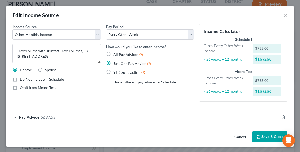
click at [158, 113] on div "Pay Advice $637.53" at bounding box center [142, 117] width 273 height 14
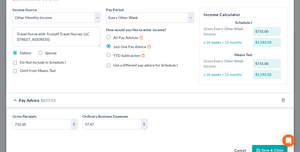
scroll to position [31, 0]
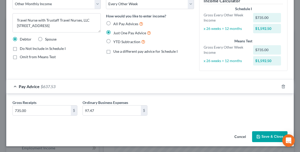
click at [191, 70] on div "Pay Period Select Monthly Twice Monthly Every Other Week Weekly How would you l…" at bounding box center [149, 34] width 93 height 82
click at [269, 139] on button "Save & Close" at bounding box center [269, 136] width 35 height 11
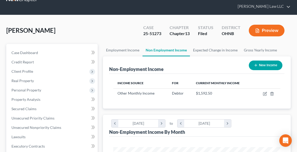
scroll to position [0, 0]
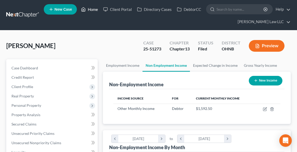
click at [94, 8] on link "Home" at bounding box center [89, 9] width 22 height 9
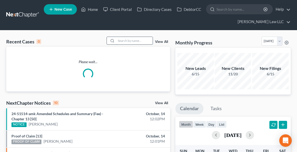
click at [123, 38] on input "search" at bounding box center [134, 41] width 36 height 8
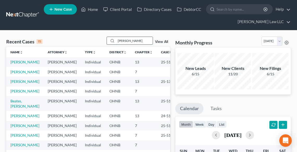
type input "[PERSON_NAME]"
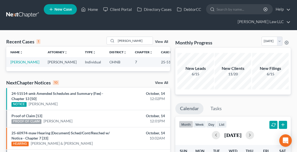
click at [55, 10] on span "New Case" at bounding box center [62, 10] width 17 height 4
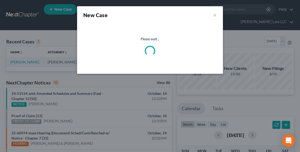
select select "61"
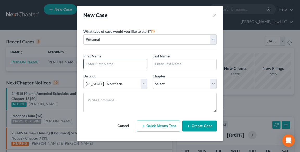
click at [130, 63] on input "text" at bounding box center [114, 64] width 63 height 10
type input "[PERSON_NAME]"
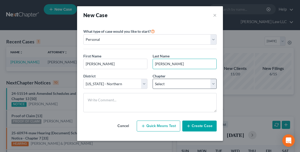
type input "[PERSON_NAME]"
click at [161, 84] on select "Select 7 11 12 13" at bounding box center [184, 84] width 64 height 10
select select "0"
click at [152, 79] on select "Select 7 11 12 13" at bounding box center [184, 84] width 64 height 10
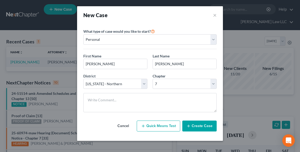
click at [205, 128] on button "Create Case" at bounding box center [199, 126] width 34 height 11
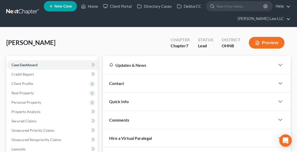
scroll to position [62, 0]
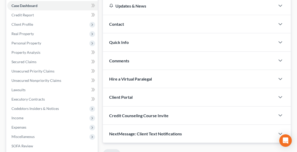
click at [156, 94] on div "Client Portal" at bounding box center [189, 97] width 172 height 18
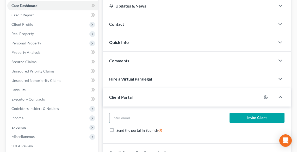
click at [143, 115] on input "email" at bounding box center [166, 118] width 114 height 10
type input "[PERSON_NAME][EMAIL_ADDRESS][DOMAIN_NAME]"
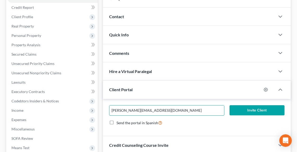
scroll to position [146, 0]
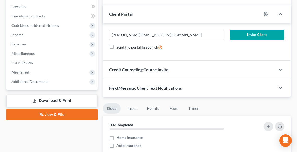
click at [254, 32] on button "Invite Client" at bounding box center [256, 35] width 55 height 10
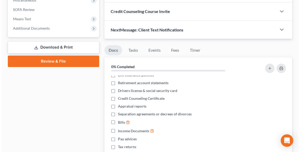
scroll to position [144, 0]
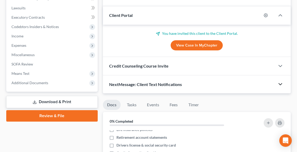
click at [280, 83] on icon "button" at bounding box center [280, 84] width 6 height 6
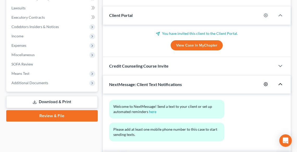
click at [265, 85] on icon "button" at bounding box center [265, 84] width 4 height 4
select select "0"
select select
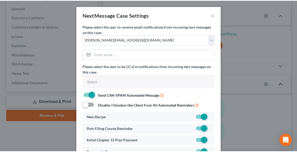
scroll to position [42, 0]
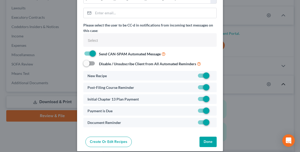
drag, startPoint x: 203, startPoint y: 97, endPoint x: 207, endPoint y: 137, distance: 40.3
click at [212, 100] on label at bounding box center [212, 100] width 0 height 0
click at [214, 97] on input "checkbox" at bounding box center [215, 97] width 3 height 3
checkbox input "false"
click at [209, 141] on button "Done" at bounding box center [207, 142] width 17 height 10
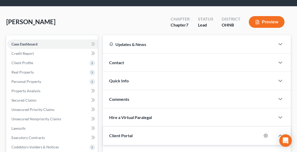
scroll to position [0, 0]
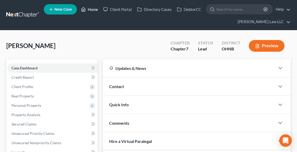
click at [93, 7] on link "Home" at bounding box center [89, 9] width 22 height 9
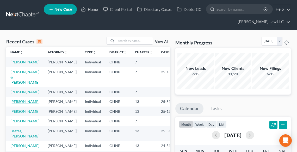
click at [14, 104] on link "[PERSON_NAME]" at bounding box center [24, 101] width 29 height 4
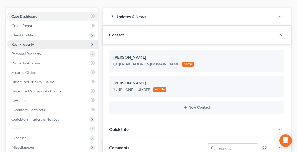
scroll to position [62, 0]
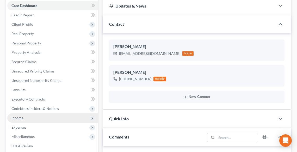
click at [35, 119] on span "Income" at bounding box center [52, 117] width 90 height 9
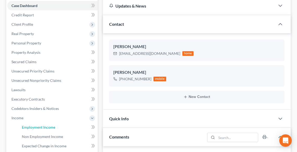
click at [40, 127] on span "Employment Income" at bounding box center [38, 127] width 33 height 4
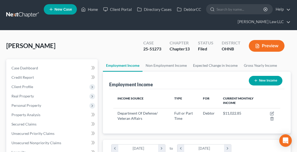
scroll to position [83, 177]
click at [155, 66] on link "Non Employment Income" at bounding box center [165, 65] width 47 height 12
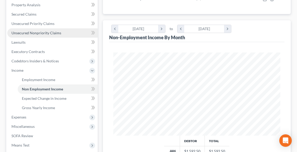
scroll to position [187, 0]
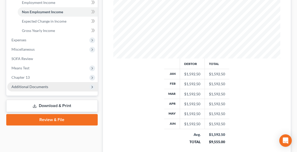
click at [31, 87] on span "Additional Documents" at bounding box center [29, 87] width 37 height 4
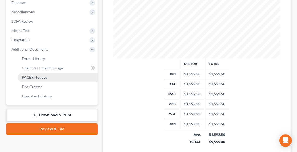
click at [33, 76] on span "PACER Notices" at bounding box center [34, 77] width 25 height 4
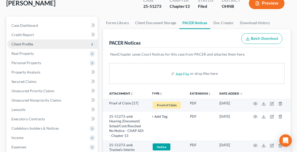
scroll to position [104, 0]
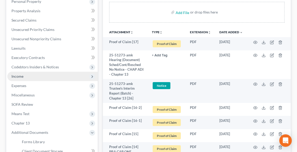
click at [35, 78] on span "Income" at bounding box center [52, 76] width 90 height 9
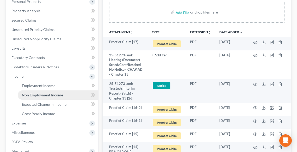
click at [47, 95] on span "Non Employment Income" at bounding box center [42, 95] width 41 height 4
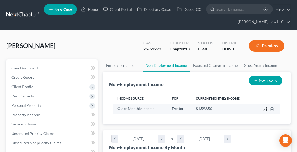
click at [263, 110] on icon "button" at bounding box center [264, 109] width 4 height 4
select select "13"
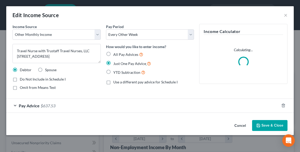
scroll to position [84, 179]
click at [130, 35] on select "Select Monthly Twice Monthly Every Other Week Weekly" at bounding box center [150, 34] width 88 height 10
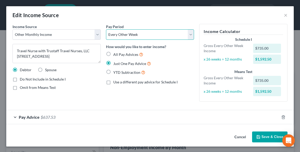
select select "0"
click at [106, 29] on select "Select Monthly Twice Monthly Every Other Week Weekly" at bounding box center [150, 34] width 88 height 10
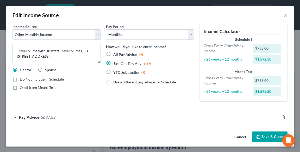
click at [21, 117] on span "Pay Advice" at bounding box center [29, 117] width 21 height 5
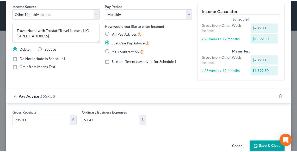
scroll to position [19, 0]
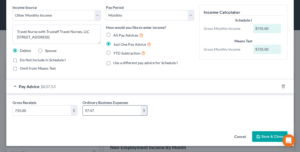
click at [102, 111] on input "97.47" at bounding box center [112, 111] width 58 height 10
click at [72, 109] on div "$" at bounding box center [74, 111] width 6 height 10
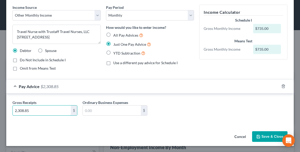
type input "2,308.85"
click at [260, 134] on button "Save & Close" at bounding box center [269, 136] width 35 height 11
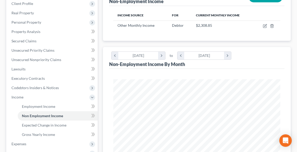
scroll to position [146, 0]
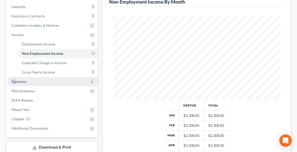
click at [15, 81] on span "Expenses" at bounding box center [18, 81] width 15 height 4
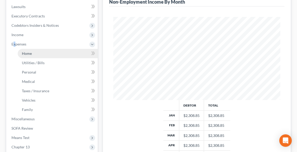
click at [25, 53] on span "Home" at bounding box center [27, 53] width 10 height 4
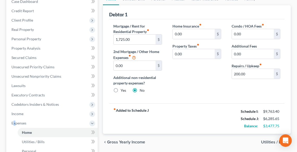
scroll to position [42, 0]
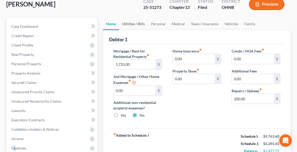
click at [131, 25] on link "Utilities / Bills" at bounding box center [133, 24] width 29 height 12
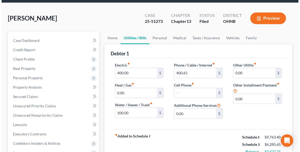
scroll to position [42, 0]
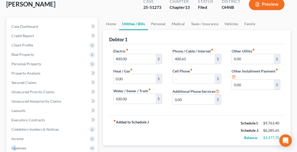
click at [272, 6] on button "Preview" at bounding box center [266, 4] width 36 height 12
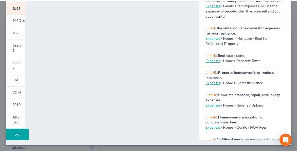
scroll to position [0, 0]
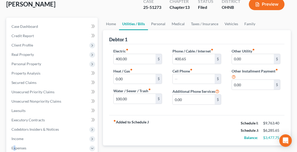
drag, startPoint x: 297, startPoint y: 93, endPoint x: 292, endPoint y: 4, distance: 89.1
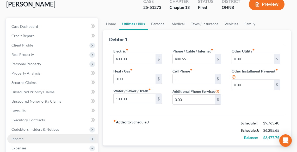
click at [33, 138] on span "Income" at bounding box center [52, 138] width 90 height 9
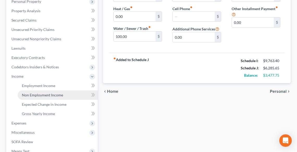
click at [53, 96] on span "Non Employment Income" at bounding box center [42, 95] width 41 height 4
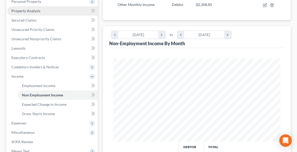
scroll to position [229, 0]
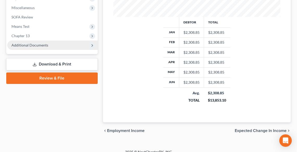
click at [31, 46] on span "Additional Documents" at bounding box center [29, 45] width 37 height 4
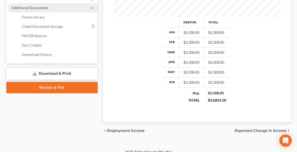
scroll to position [191, 0]
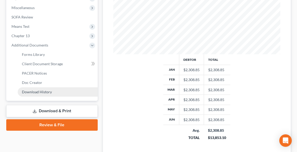
click at [41, 91] on span "Download History" at bounding box center [37, 92] width 30 height 4
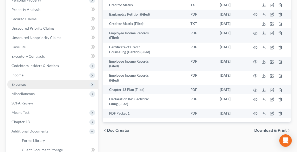
scroll to position [146, 0]
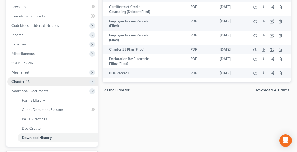
click at [30, 81] on span "Chapter 13" at bounding box center [52, 81] width 90 height 9
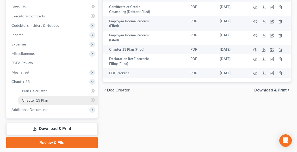
click at [45, 99] on span "Chapter 13 Plan" at bounding box center [35, 100] width 26 height 4
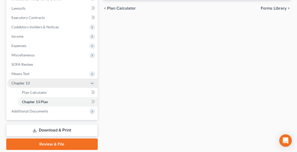
scroll to position [146, 0]
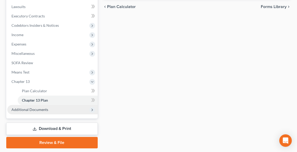
click at [38, 110] on span "Additional Documents" at bounding box center [29, 109] width 37 height 4
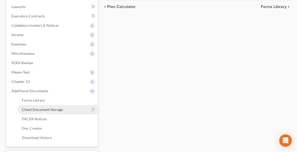
click at [41, 106] on link "Client Document Storage" at bounding box center [58, 109] width 80 height 9
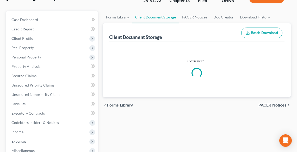
select select "20"
select select "5"
select select "20"
select select "11"
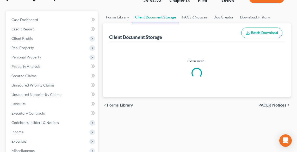
select select "16"
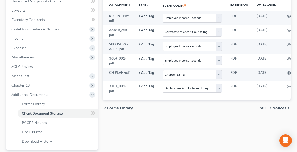
scroll to position [189, 0]
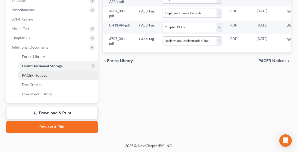
click at [31, 75] on span "PACER Notices" at bounding box center [34, 75] width 25 height 4
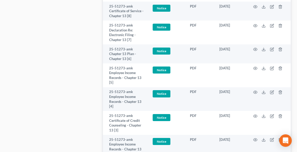
scroll to position [999, 0]
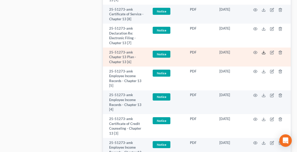
click at [264, 55] on icon at bounding box center [263, 52] width 4 height 4
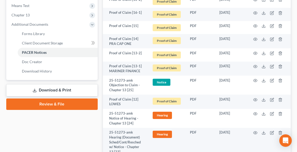
scroll to position [178, 0]
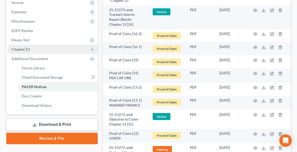
drag, startPoint x: 25, startPoint y: 46, endPoint x: 28, endPoint y: 46, distance: 3.7
click at [25, 46] on span "Chapter 13" at bounding box center [52, 49] width 90 height 9
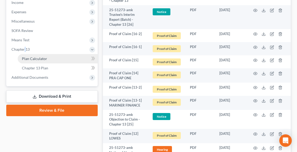
click at [38, 59] on span "Plan Calculator" at bounding box center [34, 58] width 25 height 4
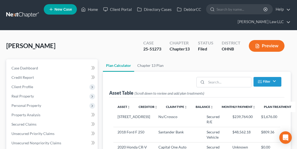
scroll to position [104, 0]
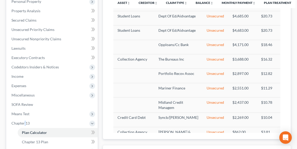
select select "59"
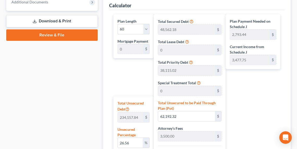
scroll to position [312, 0]
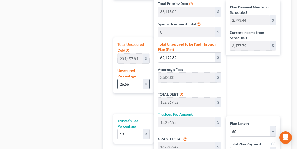
click at [138, 80] on input "26.56" at bounding box center [130, 84] width 25 height 10
drag, startPoint x: 130, startPoint y: 82, endPoint x: 114, endPoint y: 83, distance: 16.4
click at [114, 83] on div "Total Unsecured Debt 234,157.84 $ Unsecured Percentage 26.56 %" at bounding box center [133, 65] width 40 height 56
type input "1"
type input "2,341.57"
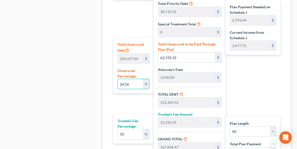
type input "92,518.77"
type input "9,251.87"
type input "101,770.65"
type input "1,696.17"
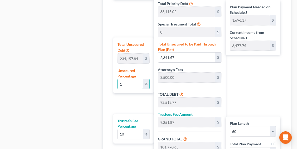
type input "10"
type input "23,415.78"
type input "113,592.98"
type input "11,359.29"
type input "124,952.28"
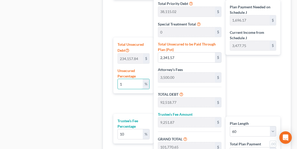
type input "2,082.53"
type input "100"
type input "234,157.84"
type input "324,335.04"
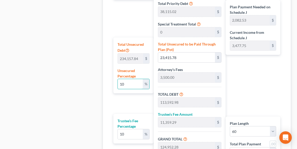
type input "32,433.50"
type input "356,768.54"
type input "5,946.14"
click at [266, 83] on div "Plan Payment Needed on Schedule J 5,946.14 $ Current Income from Schedule J 3,4…" at bounding box center [253, 67] width 57 height 222
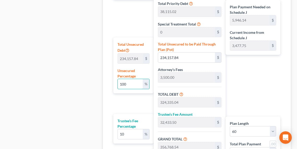
drag, startPoint x: 136, startPoint y: 83, endPoint x: 111, endPoint y: 83, distance: 24.5
click at [111, 83] on div "Plan Length 1 2 3 4 5 6 7 8 9 10 11 12 13 14 15 16 17 18 19 20 21 22 23 24 25 2…" at bounding box center [132, 67] width 43 height 222
type input "2"
type input "4,683.15"
type input "94,860.35"
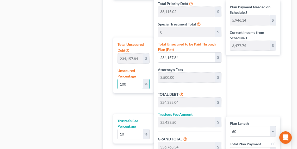
type input "9,486.03"
type input "104,346.39"
type input "1,739.10"
type input "26"
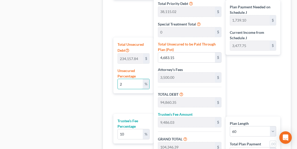
type input "60,881.03"
type input "151,058.23"
type input "15,105.82"
type input "166,164.06"
type input "2,769.40"
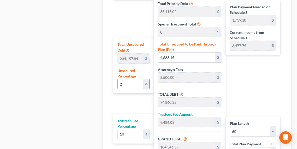
type input "2,769.40"
type input "26.5"
type input "62,051.82"
type input "152,229.02"
type input "15,222.90"
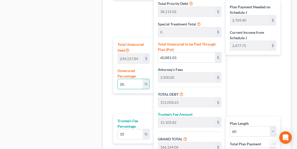
type input "167,451.93"
type input "2,790.86"
type input "26.56"
type input "62,192.32"
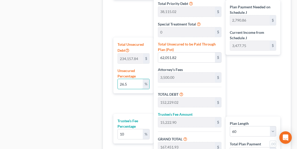
type input "152,369.52"
type input "15,236.95"
type input "167,606.47"
type input "2,793.44"
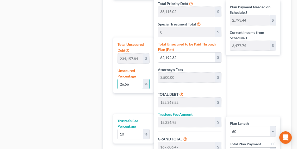
scroll to position [382, 0]
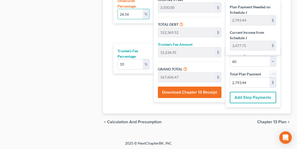
type input "26.56"
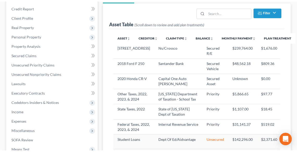
scroll to position [0, 0]
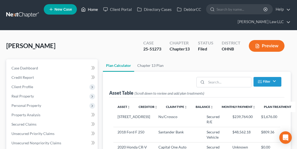
click at [91, 9] on link "Home" at bounding box center [89, 9] width 22 height 9
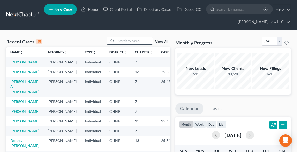
click at [120, 41] on input "search" at bounding box center [134, 41] width 36 height 8
type input "[PERSON_NAME]"
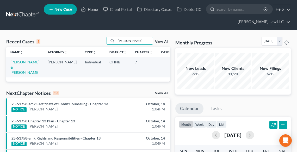
click at [18, 67] on link "[PERSON_NAME] & [PERSON_NAME]" at bounding box center [24, 67] width 29 height 15
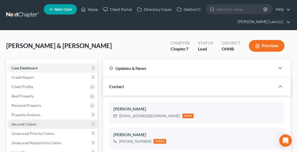
scroll to position [62, 0]
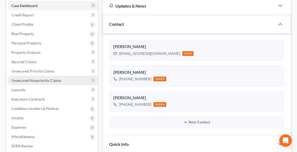
click at [28, 81] on span "Unsecured Nonpriority Claims" at bounding box center [36, 80] width 50 height 4
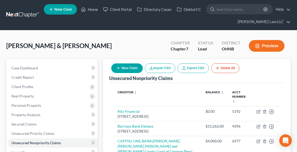
click at [126, 67] on button "New Claim" at bounding box center [126, 68] width 31 height 10
select select "2"
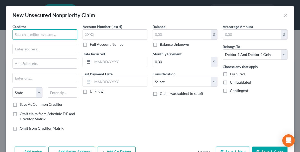
click at [52, 37] on input "text" at bounding box center [44, 34] width 65 height 10
type input "Summa Health SBO"
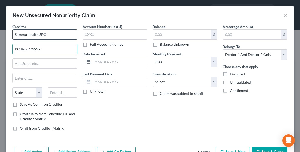
type input "PO Box 772992"
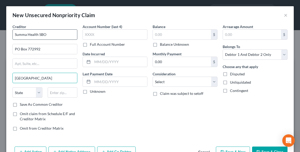
type input "[GEOGRAPHIC_DATA]"
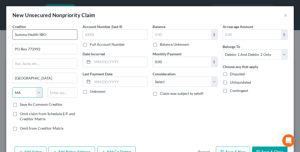
select select "23"
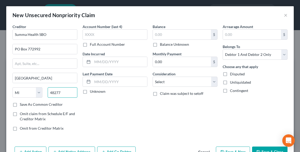
type input "48277"
click at [160, 44] on label "Balance Unknown" at bounding box center [174, 44] width 29 height 5
click at [162, 44] on input "Balance Unknown" at bounding box center [163, 43] width 3 height 3
checkbox input "true"
type input "0.00"
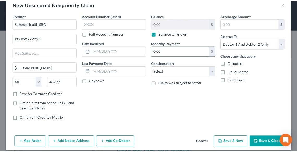
scroll to position [15, 0]
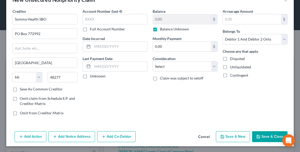
click at [269, 134] on button "Save & Close" at bounding box center [269, 136] width 35 height 11
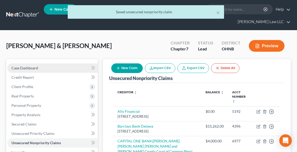
click at [36, 66] on span "Case Dashboard" at bounding box center [24, 68] width 27 height 4
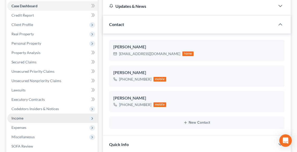
scroll to position [62, 0]
click at [24, 116] on span "Income" at bounding box center [52, 117] width 90 height 9
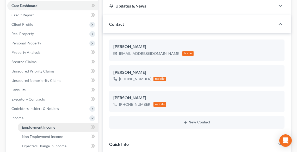
click at [40, 126] on span "Employment Income" at bounding box center [38, 127] width 33 height 4
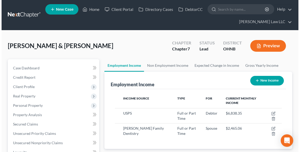
scroll to position [83, 177]
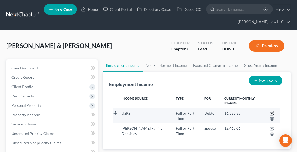
click at [272, 113] on icon "button" at bounding box center [271, 114] width 4 height 4
select select "0"
select select "36"
select select "2"
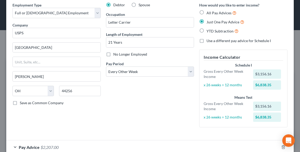
scroll to position [52, 0]
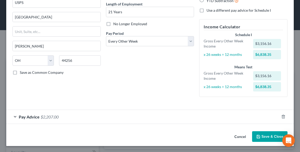
click at [18, 117] on div "Pay Advice $2,207.00" at bounding box center [142, 117] width 273 height 14
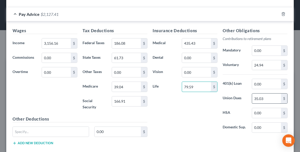
scroll to position [184, 0]
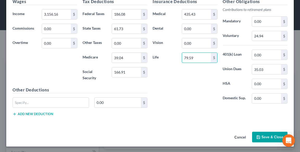
type input "79.59"
click at [263, 35] on input "24.94" at bounding box center [266, 36] width 29 height 10
type input "180.82"
click at [262, 56] on input "0.00" at bounding box center [266, 55] width 29 height 10
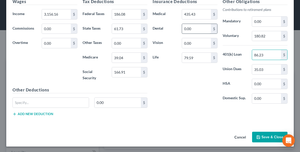
type input "86.23"
click at [193, 27] on input "0.00" at bounding box center [196, 29] width 29 height 10
type input "32.48"
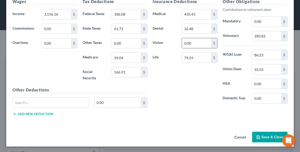
click at [198, 45] on input "0.00" at bounding box center [196, 43] width 29 height 10
type input "10.68"
click at [134, 39] on input "0.00" at bounding box center [126, 43] width 29 height 10
type input "66.94"
click at [265, 138] on button "Save & Close" at bounding box center [269, 137] width 35 height 11
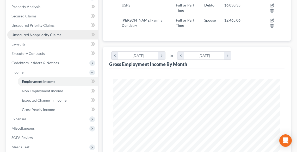
scroll to position [146, 0]
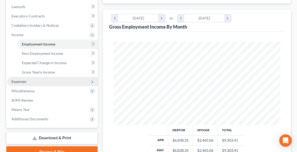
click at [24, 81] on span "Expenses" at bounding box center [18, 81] width 15 height 4
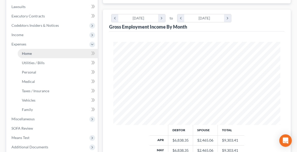
click at [27, 51] on link "Home" at bounding box center [58, 53] width 80 height 9
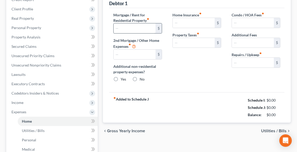
type input "1,000.00"
type input "0.00"
radio input "true"
type input "16.00"
type input "0.00"
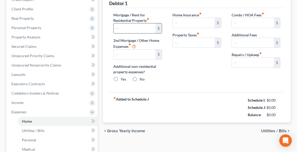
type input "0.00"
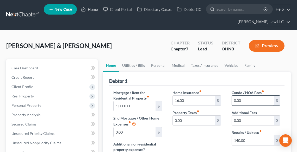
scroll to position [83, 0]
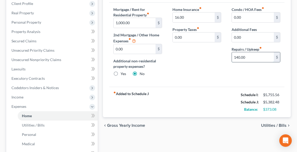
click at [253, 56] on input "140.00" at bounding box center [252, 57] width 42 height 10
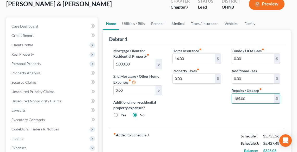
scroll to position [42, 0]
type input "185.00"
click at [136, 23] on link "Utilities / Bills" at bounding box center [133, 24] width 29 height 12
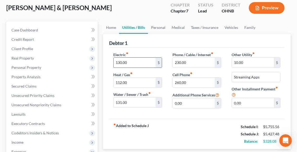
scroll to position [42, 0]
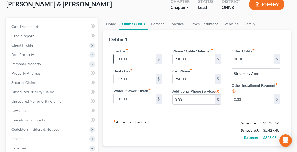
click at [142, 59] on input "130.00" at bounding box center [134, 59] width 42 height 10
type input "145.00"
type input "125.00"
type input "45.00"
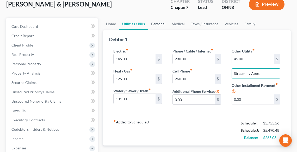
click at [152, 21] on link "Personal" at bounding box center [158, 24] width 21 height 12
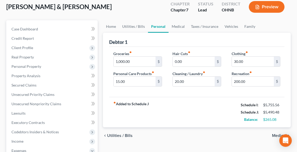
scroll to position [42, 0]
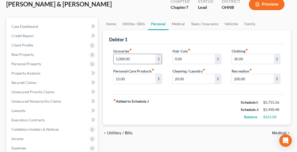
click at [142, 58] on input "1,000.00" at bounding box center [134, 59] width 42 height 10
type input "1,100.00"
click at [180, 22] on link "Medical" at bounding box center [177, 24] width 19 height 12
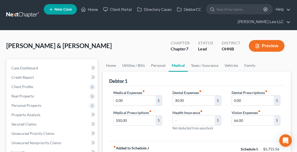
scroll to position [21, 0]
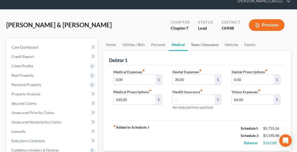
click at [202, 44] on link "Taxes / Insurance" at bounding box center [205, 44] width 34 height 12
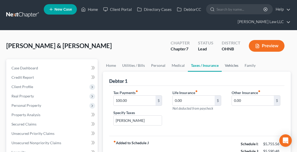
click at [226, 65] on link "Vehicles" at bounding box center [231, 65] width 20 height 12
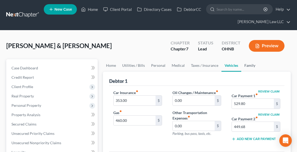
click at [246, 65] on link "Family" at bounding box center [249, 65] width 17 height 12
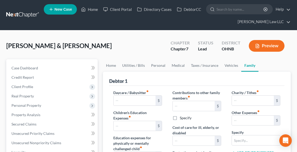
scroll to position [42, 0]
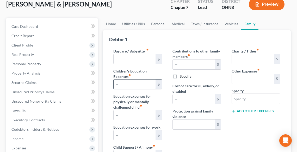
click at [136, 85] on input "text" at bounding box center [134, 85] width 42 height 10
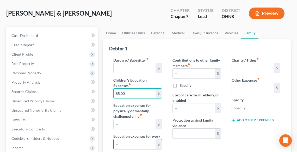
scroll to position [32, 0]
type input "85.00"
click at [229, 33] on link "Vehicles" at bounding box center [231, 33] width 20 height 12
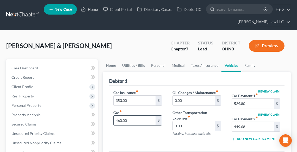
click at [143, 121] on input "460.00" at bounding box center [134, 121] width 42 height 10
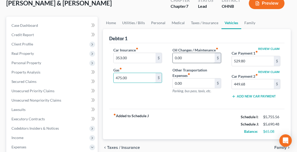
scroll to position [42, 0]
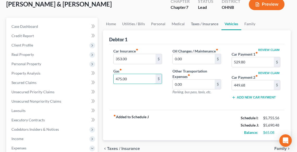
type input "475.00"
click at [196, 23] on link "Taxes / Insurance" at bounding box center [205, 24] width 34 height 12
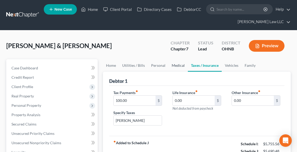
click at [173, 65] on link "Medical" at bounding box center [177, 65] width 19 height 12
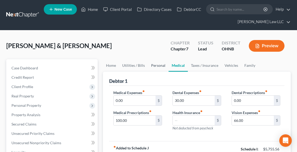
click at [154, 66] on link "Personal" at bounding box center [158, 65] width 21 height 12
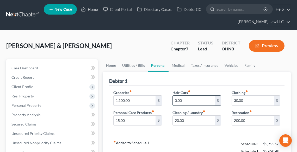
click at [184, 99] on input "0.00" at bounding box center [193, 101] width 42 height 10
type input "25.00"
click at [174, 65] on link "Medical" at bounding box center [177, 65] width 19 height 12
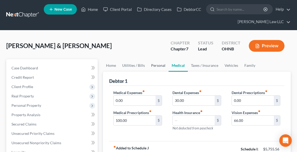
click at [153, 64] on link "Personal" at bounding box center [158, 65] width 21 height 12
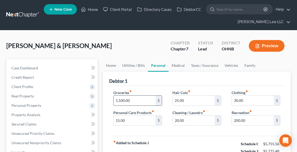
click at [133, 101] on input "1,100.00" at bounding box center [134, 101] width 42 height 10
click at [162, 125] on div "Groceries fiber_manual_record 1,150.00 $ Personal Care Products fiber_manual_re…" at bounding box center [137, 110] width 59 height 40
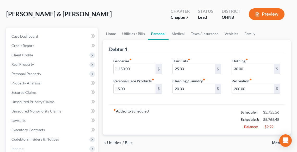
scroll to position [62, 0]
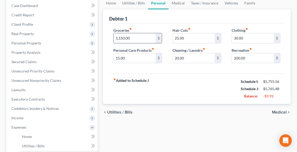
click at [135, 37] on input "1,150.00" at bounding box center [134, 38] width 42 height 10
type input "1,120.00"
click at [170, 96] on div "fiber_manual_record Added to Schedule J Schedule I: $5,755.56 Schedule J: $5,73…" at bounding box center [196, 89] width 175 height 30
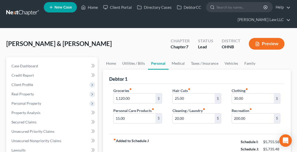
scroll to position [0, 0]
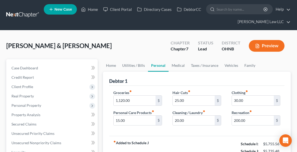
click at [262, 45] on button "Preview" at bounding box center [266, 46] width 36 height 12
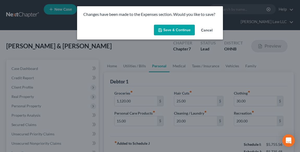
click at [168, 30] on button "Save & Continue" at bounding box center [174, 30] width 41 height 11
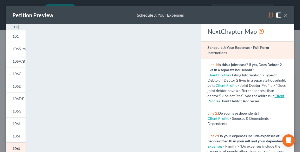
click at [284, 14] on div "Petition Preview Schedule J: Your Expenses ×" at bounding box center [149, 15] width 287 height 18
click at [280, 16] on span at bounding box center [279, 14] width 8 height 4
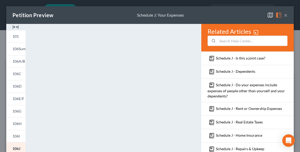
click at [284, 16] on button "×" at bounding box center [286, 15] width 4 height 6
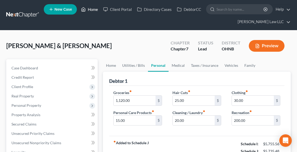
click at [95, 8] on link "Home" at bounding box center [89, 9] width 22 height 9
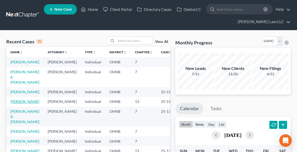
click at [18, 104] on link "[PERSON_NAME]" at bounding box center [24, 101] width 29 height 4
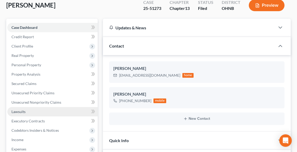
scroll to position [42, 0]
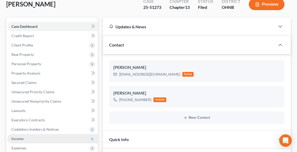
click at [21, 138] on span "Income" at bounding box center [17, 139] width 12 height 4
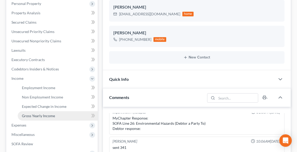
scroll to position [104, 0]
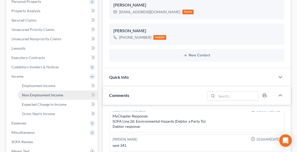
click at [36, 95] on span "Non Employment Income" at bounding box center [42, 95] width 41 height 4
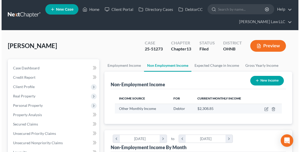
scroll to position [83, 177]
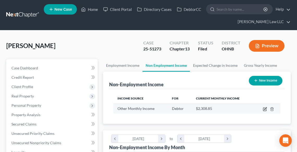
click at [265, 108] on icon "button" at bounding box center [265, 108] width 2 height 2
select select "13"
select select "0"
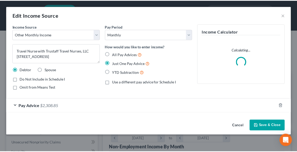
scroll to position [84, 179]
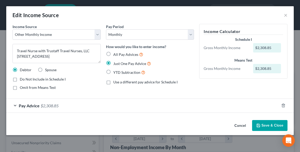
click at [262, 124] on button "Save & Close" at bounding box center [269, 125] width 35 height 11
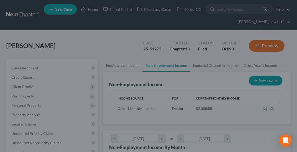
scroll to position [260023, 259929]
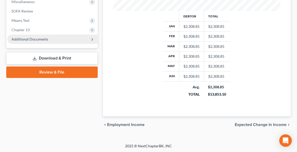
click at [23, 35] on span "Additional Documents" at bounding box center [52, 39] width 90 height 9
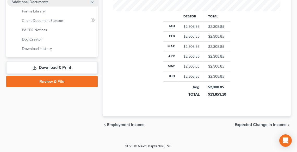
scroll to position [197, 0]
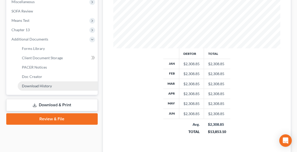
click at [45, 87] on span "Download History" at bounding box center [37, 86] width 30 height 4
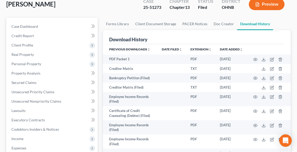
scroll to position [42, 0]
click at [191, 24] on link "PACER Notices" at bounding box center [194, 24] width 31 height 12
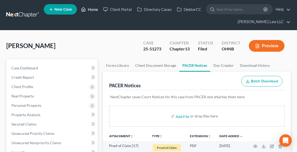
click at [96, 9] on link "Home" at bounding box center [89, 9] width 22 height 9
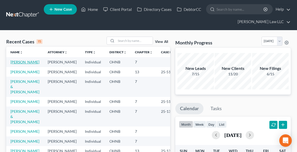
click at [18, 62] on link "[PERSON_NAME]" at bounding box center [24, 62] width 29 height 4
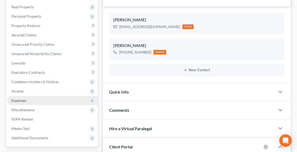
scroll to position [125, 0]
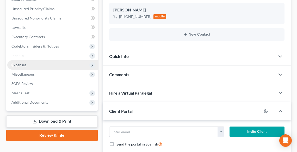
click at [23, 64] on span "Expenses" at bounding box center [18, 65] width 15 height 4
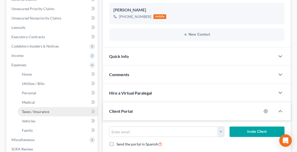
click at [36, 108] on link "Taxes / Insurance" at bounding box center [58, 111] width 80 height 9
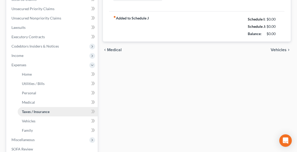
scroll to position [14, 0]
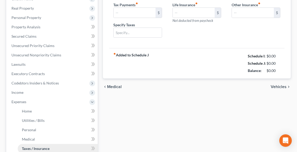
type input "145.00"
type input "IRS"
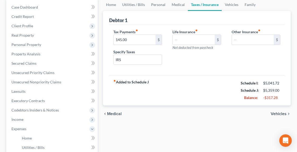
scroll to position [62, 0]
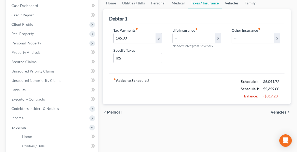
click at [230, 3] on link "Vehicles" at bounding box center [231, 3] width 20 height 12
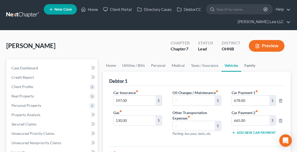
click at [246, 63] on link "Family" at bounding box center [249, 65] width 17 height 12
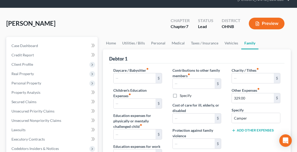
scroll to position [21, 0]
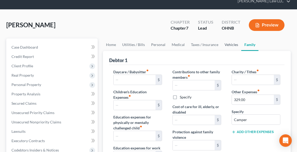
click at [229, 45] on link "Vehicles" at bounding box center [231, 44] width 20 height 12
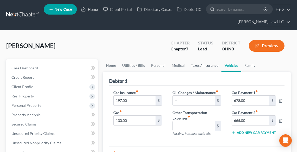
click at [207, 64] on link "Taxes / Insurance" at bounding box center [205, 65] width 34 height 12
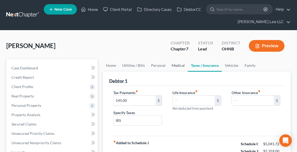
click at [182, 65] on link "Medical" at bounding box center [177, 65] width 19 height 12
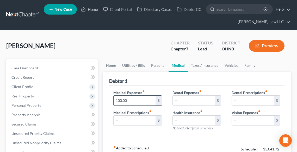
click at [137, 100] on input "100.00" at bounding box center [134, 101] width 42 height 10
type input "75.00"
click at [159, 66] on link "Personal" at bounding box center [158, 65] width 21 height 12
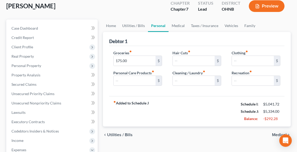
scroll to position [42, 0]
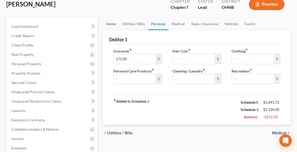
click at [108, 24] on link "Home" at bounding box center [111, 24] width 16 height 12
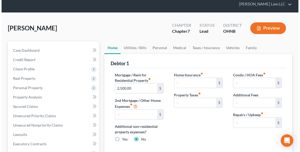
scroll to position [42, 0]
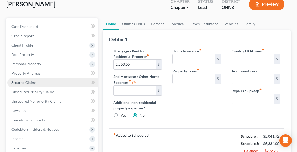
click at [33, 80] on span "Secured Claims" at bounding box center [23, 82] width 25 height 4
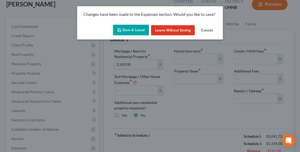
click at [126, 32] on button "Save & Leave" at bounding box center [131, 30] width 36 height 11
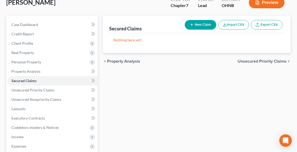
scroll to position [21, 0]
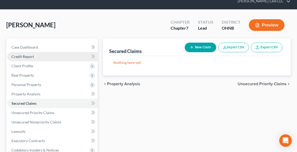
click at [28, 55] on span "Credit Report" at bounding box center [22, 56] width 22 height 4
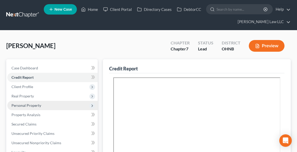
click at [26, 103] on span "Personal Property" at bounding box center [26, 105] width 30 height 4
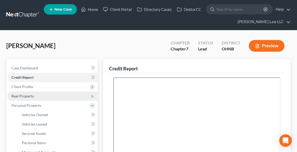
click at [26, 95] on span "Real Property" at bounding box center [22, 96] width 22 height 4
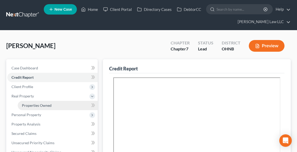
click at [34, 104] on span "Properties Owned" at bounding box center [37, 105] width 30 height 4
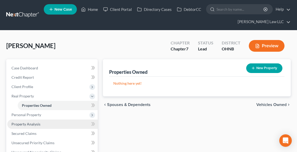
click at [24, 123] on span "Property Analysis" at bounding box center [25, 124] width 29 height 4
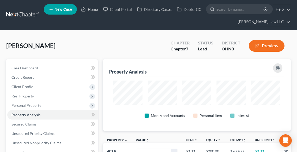
scroll to position [260034, 259918]
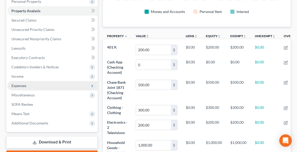
click at [20, 86] on span "Expenses" at bounding box center [18, 85] width 15 height 4
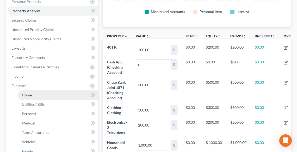
click at [22, 93] on span "Home" at bounding box center [27, 95] width 10 height 4
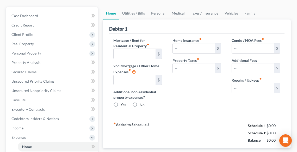
type input "2,500.00"
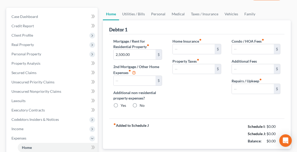
radio input "true"
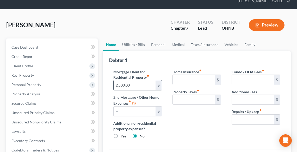
click at [146, 84] on input "2,500.00" at bounding box center [134, 85] width 42 height 10
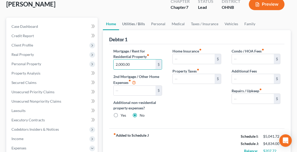
type input "2,000.00"
click at [127, 21] on link "Utilities / Bills" at bounding box center [133, 24] width 29 height 12
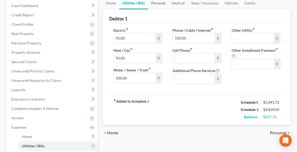
click at [158, 2] on link "Personal" at bounding box center [158, 3] width 21 height 12
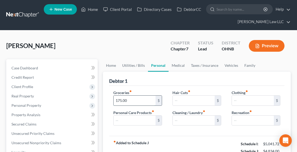
click at [146, 98] on input "175.00" at bounding box center [134, 101] width 42 height 10
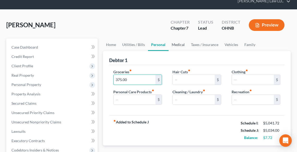
type input "375.00"
click at [177, 46] on link "Medical" at bounding box center [177, 44] width 19 height 12
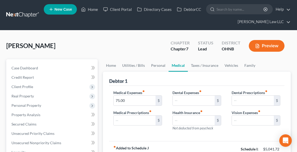
click at [258, 45] on polyline "button" at bounding box center [257, 44] width 1 height 1
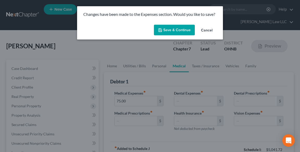
click at [173, 29] on button "Save & Continue" at bounding box center [174, 30] width 41 height 11
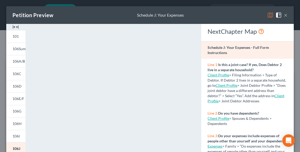
drag, startPoint x: 284, startPoint y: 16, endPoint x: 264, endPoint y: 24, distance: 21.6
click at [284, 16] on button "×" at bounding box center [286, 15] width 4 height 6
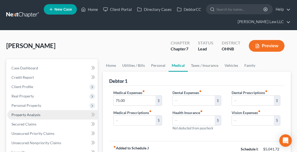
click at [31, 115] on span "Property Analysis" at bounding box center [25, 115] width 29 height 4
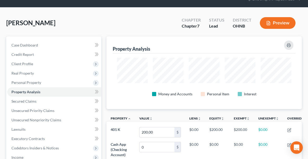
scroll to position [24, 0]
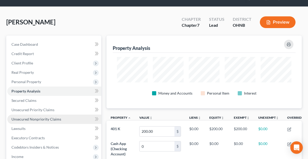
click at [60, 115] on link "Unsecured Nonpriority Claims" at bounding box center [54, 119] width 94 height 9
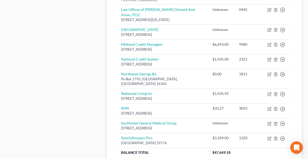
scroll to position [467, 0]
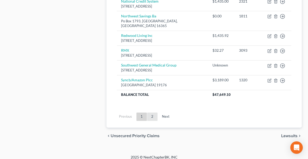
click at [152, 113] on link "2" at bounding box center [152, 117] width 10 height 8
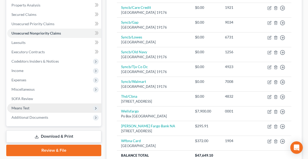
scroll to position [106, 0]
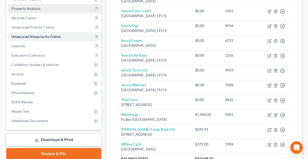
click at [20, 7] on span "Property Analysis" at bounding box center [25, 8] width 29 height 4
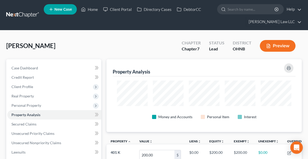
scroll to position [73, 195]
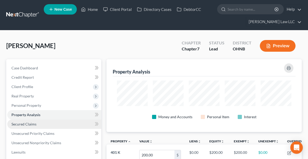
click at [31, 123] on span "Secured Claims" at bounding box center [23, 124] width 25 height 4
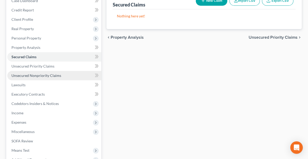
scroll to position [71, 0]
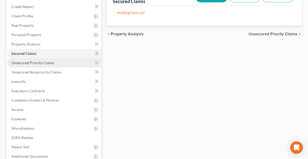
click at [46, 61] on span "Unsecured Priority Claims" at bounding box center [32, 63] width 43 height 4
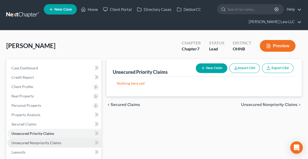
click at [24, 146] on link "Unsecured Nonpriority Claims" at bounding box center [54, 142] width 94 height 9
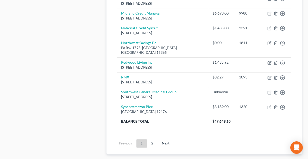
scroll to position [448, 0]
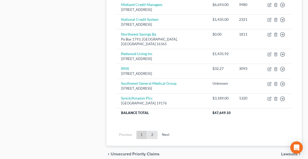
click at [152, 131] on link "2" at bounding box center [152, 135] width 10 height 8
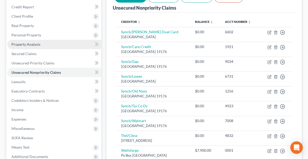
click at [38, 47] on link "Property Analysis" at bounding box center [54, 44] width 94 height 9
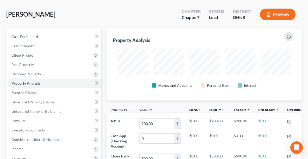
scroll to position [49, 0]
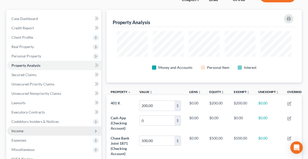
click at [29, 133] on span "Income" at bounding box center [54, 130] width 94 height 9
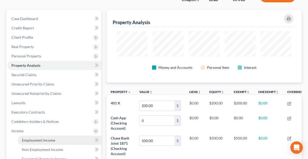
click at [53, 144] on link "Employment Income" at bounding box center [59, 140] width 83 height 9
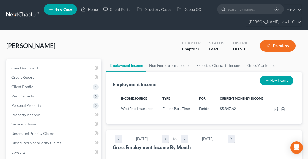
scroll to position [87, 184]
click at [178, 63] on link "Non Employment Income" at bounding box center [169, 65] width 47 height 12
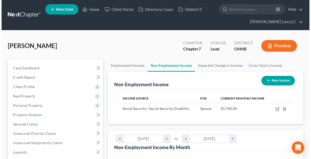
scroll to position [87, 184]
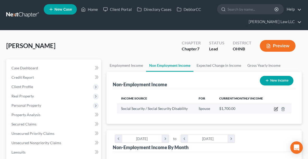
click at [274, 108] on icon "button" at bounding box center [276, 109] width 4 height 4
select select "4"
select select "0"
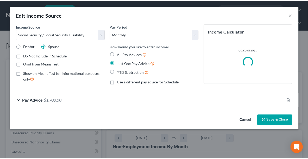
scroll to position [88, 186]
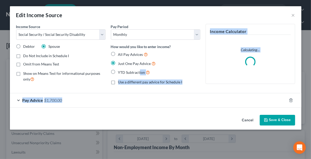
drag, startPoint x: 274, startPoint y: 108, endPoint x: 244, endPoint y: 106, distance: 30.0
click at [126, 81] on div "Income Source * Select Unemployment Disability (from employer) Pension Retireme…" at bounding box center [155, 68] width 291 height 89
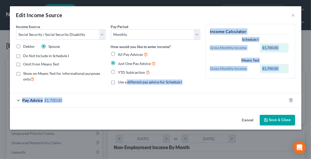
click at [22, 101] on div "Pay Advice $1,700.00" at bounding box center [148, 100] width 277 height 14
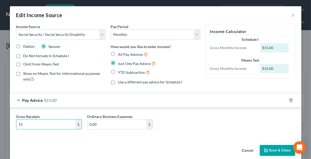
type input "15"
click at [275, 149] on button "Save & Close" at bounding box center [277, 150] width 35 height 11
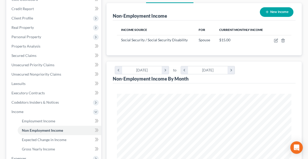
scroll to position [77, 0]
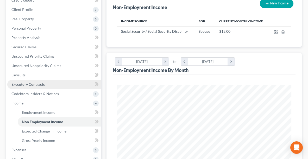
click at [36, 84] on span "Executory Contracts" at bounding box center [27, 84] width 33 height 4
